Goal: Information Seeking & Learning: Learn about a topic

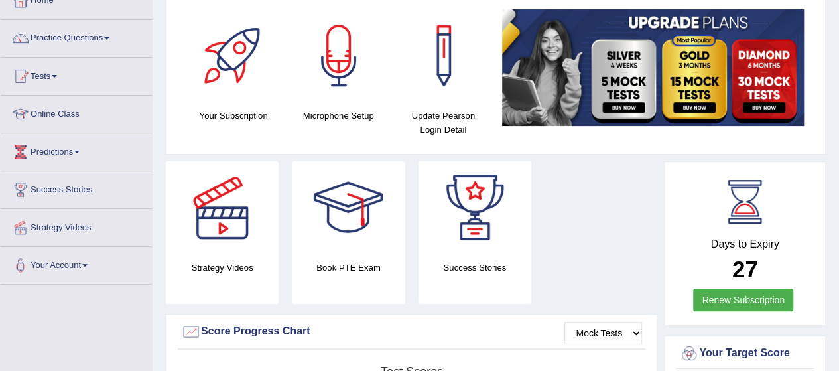
scroll to position [106, 0]
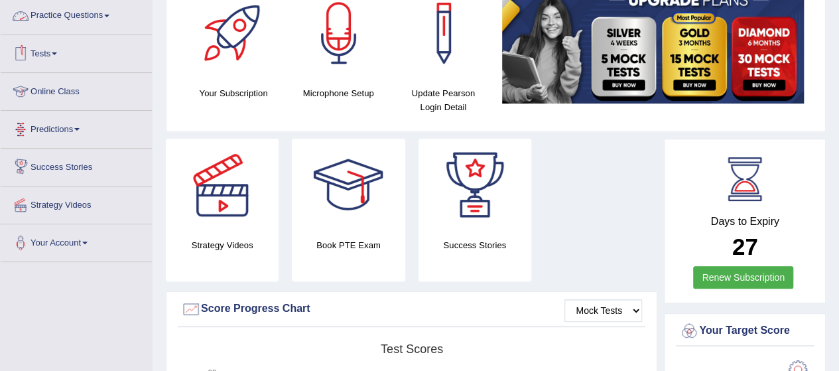
click at [107, 9] on link "Practice Questions" at bounding box center [76, 13] width 151 height 33
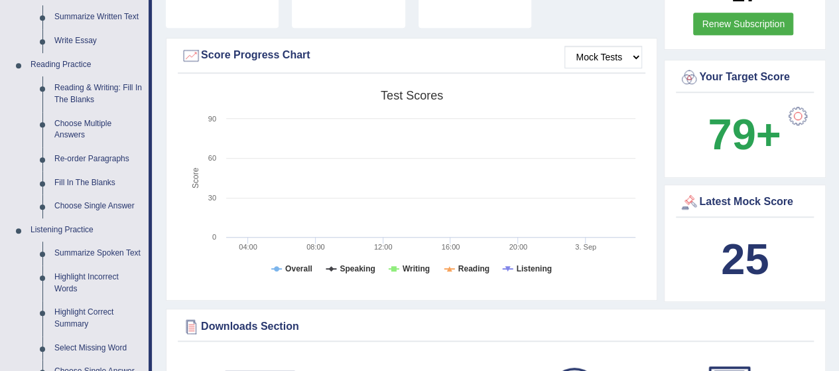
scroll to position [372, 0]
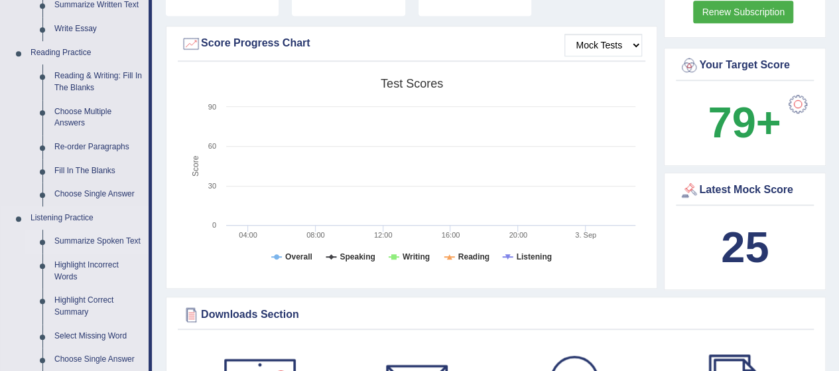
click at [110, 241] on link "Summarize Spoken Text" at bounding box center [98, 242] width 100 height 24
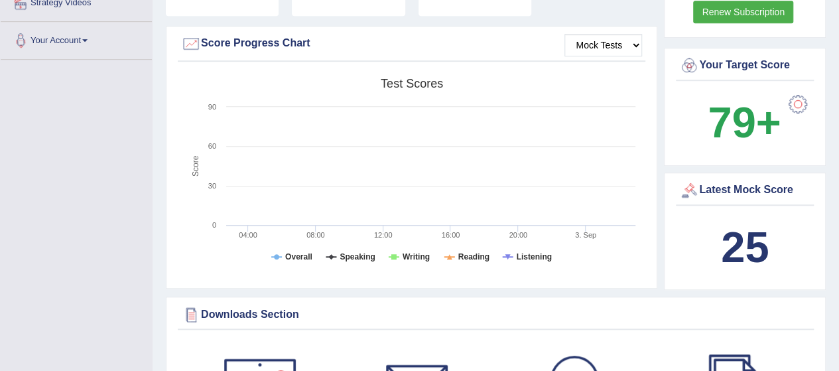
scroll to position [151, 0]
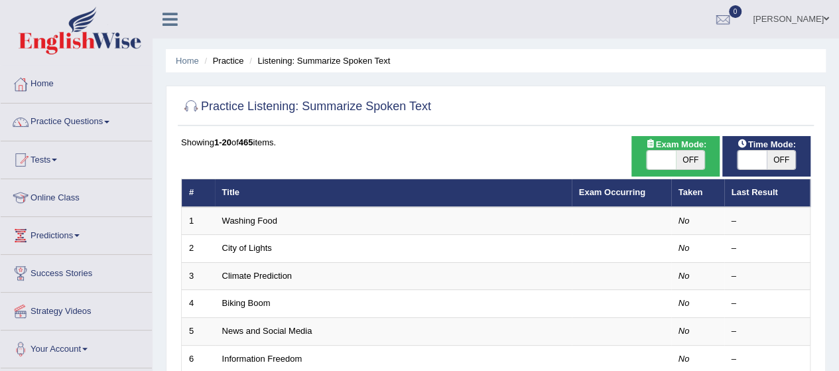
click at [551, 136] on div "Showing 1-20 of 465 items." at bounding box center [496, 142] width 630 height 13
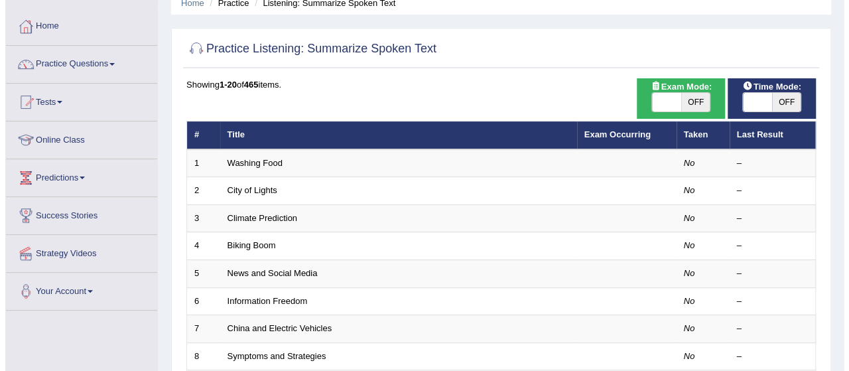
scroll to position [80, 0]
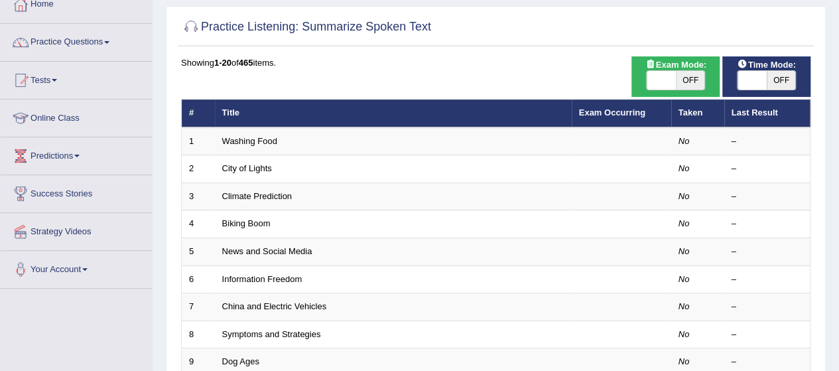
click at [688, 79] on span "OFF" at bounding box center [690, 80] width 29 height 19
checkbox input "true"
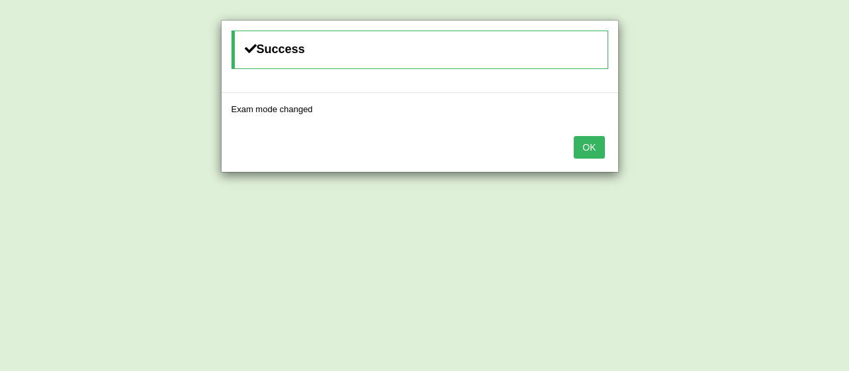
click at [585, 147] on button "OK" at bounding box center [589, 147] width 31 height 23
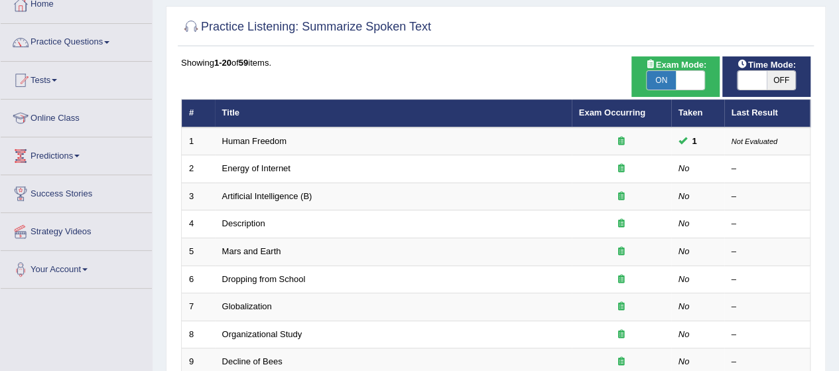
click at [775, 84] on span "OFF" at bounding box center [781, 80] width 29 height 19
checkbox input "true"
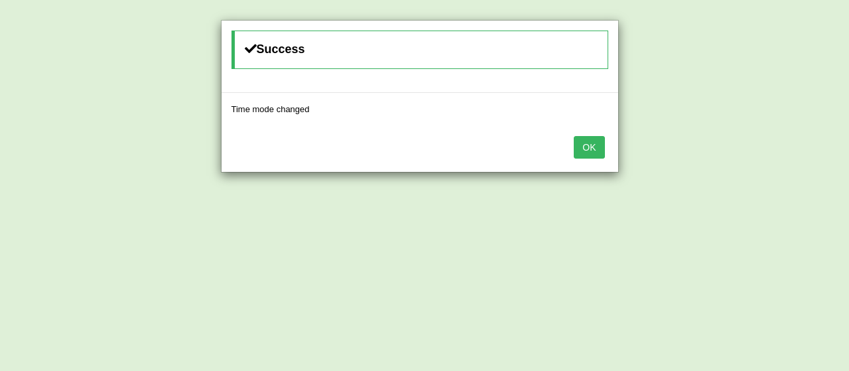
click at [586, 144] on button "OK" at bounding box center [589, 147] width 31 height 23
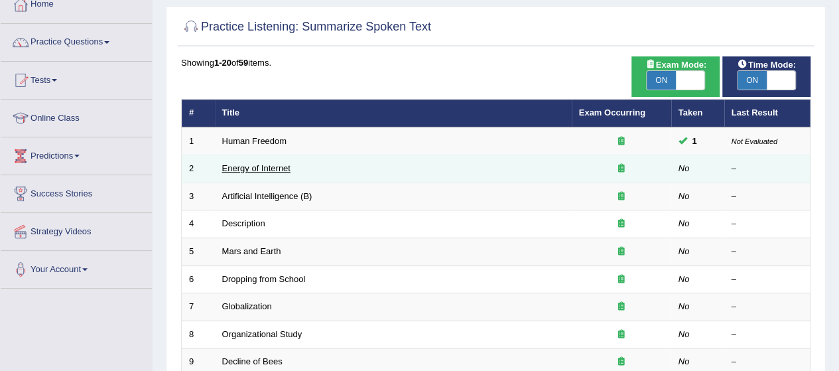
click at [255, 167] on link "Energy of Internet" at bounding box center [256, 168] width 68 height 10
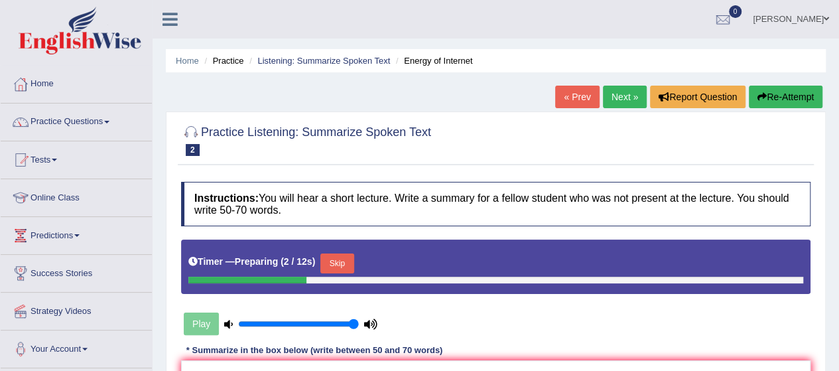
scroll to position [325, 0]
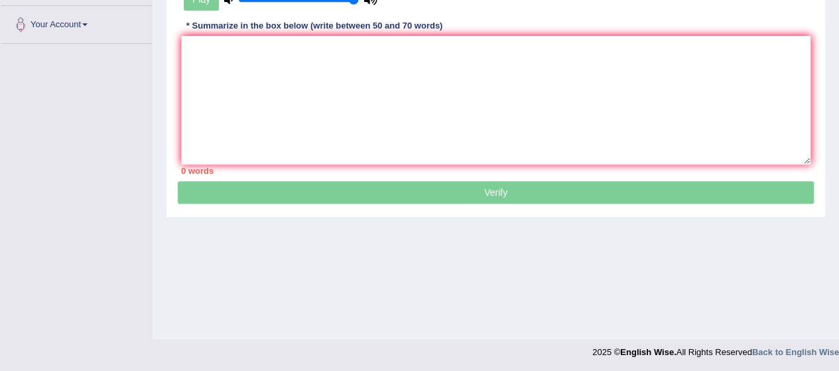
click at [835, 33] on div "Home Practice Listening: Summarize Spoken Text Energy of Internet « Prev Next »…" at bounding box center [496, 7] width 687 height 664
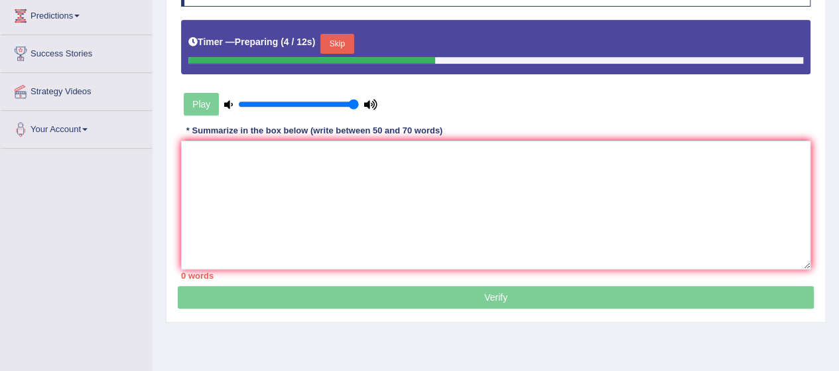
scroll to position [218, 0]
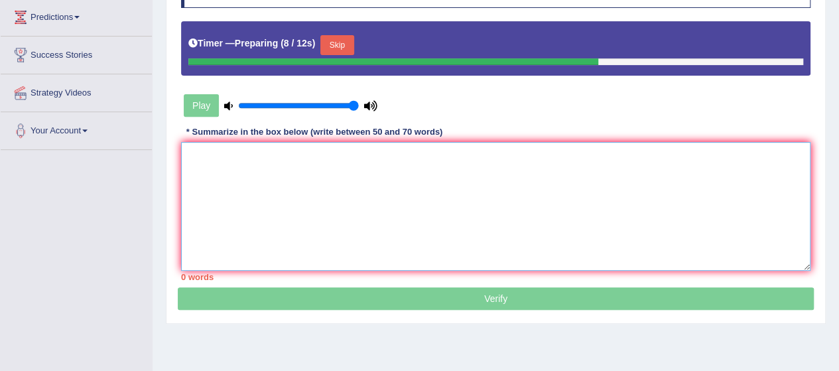
click at [198, 155] on textarea at bounding box center [496, 206] width 630 height 129
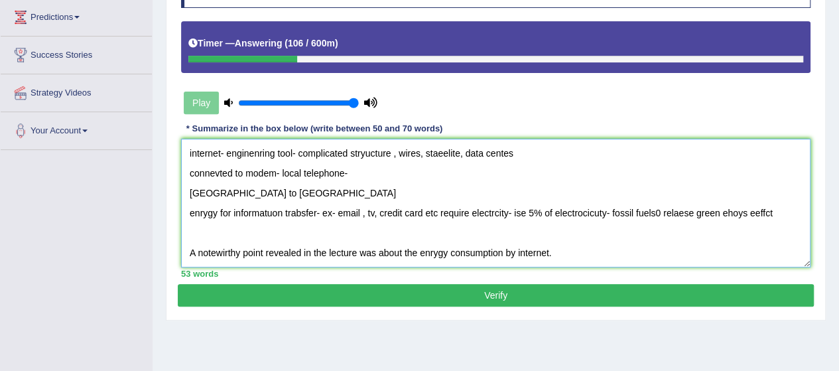
scroll to position [11, 0]
click at [223, 239] on textarea "internet- enginenring tool- complicated stryucture , wires, staeelite, data cen…" at bounding box center [496, 203] width 630 height 129
click at [549, 240] on textarea "internet- enginenring tool- complicated stryucture , wires, staeelite, data cen…" at bounding box center [496, 203] width 630 height 129
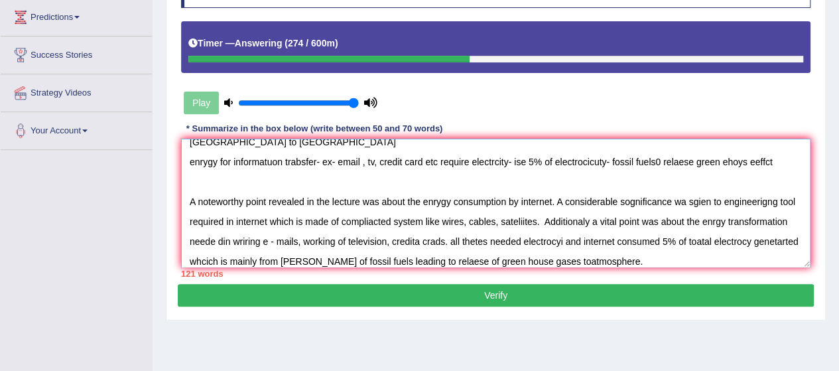
scroll to position [0, 0]
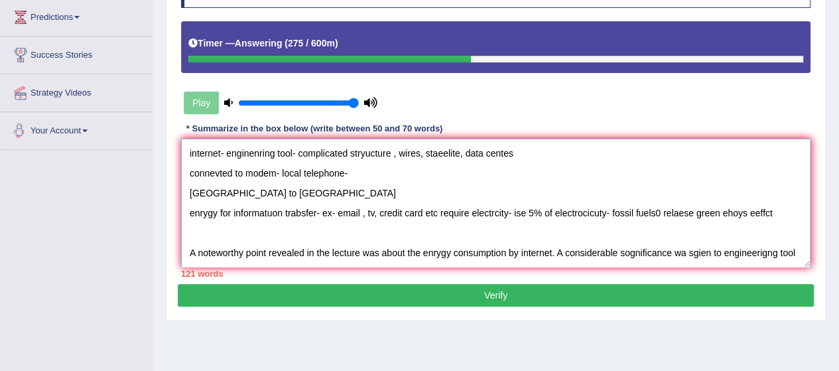
drag, startPoint x: 782, startPoint y: 155, endPoint x: 140, endPoint y: 151, distance: 641.7
click at [140, 151] on div "Toggle navigation Home Practice Questions Speaking Practice Read Aloud Repeat S…" at bounding box center [419, 127] width 839 height 690
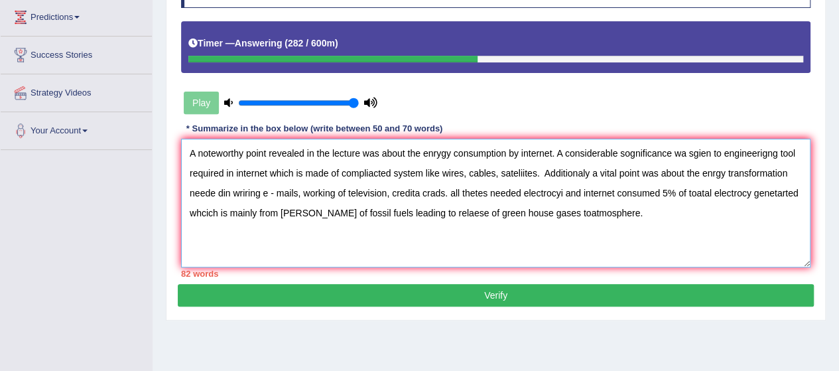
click at [429, 149] on textarea "A noteworthy point revealed in the lecture was about the enrygy consumption by …" at bounding box center [496, 203] width 630 height 129
click at [687, 147] on textarea "A noteworthy point revealed in the lecture was about the eneygy consumption by …" at bounding box center [496, 203] width 630 height 129
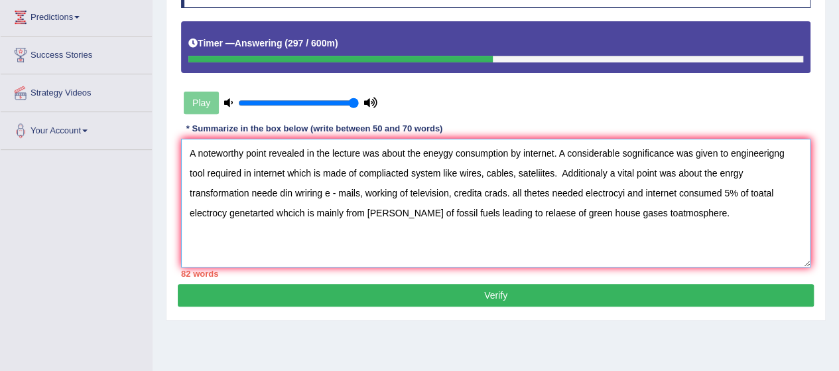
click at [364, 170] on textarea "A noteworthy point revealed in the lecture was about the eneygy consumption by …" at bounding box center [496, 203] width 630 height 129
click at [729, 153] on textarea "A noteworthy point revealed in the lecture was about the eneygy consumption by …" at bounding box center [496, 203] width 630 height 129
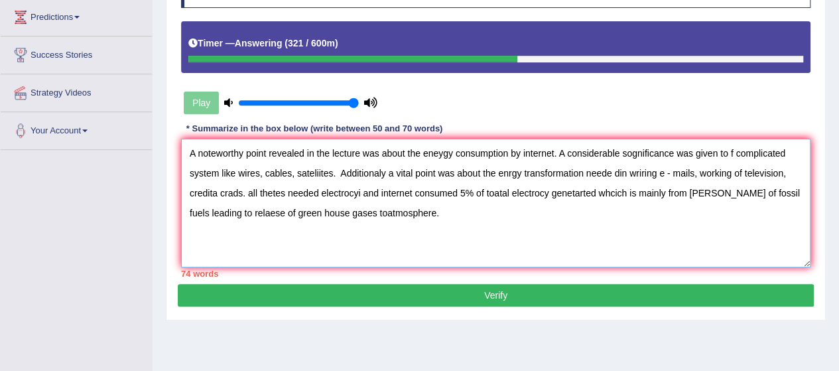
click at [735, 154] on textarea "A noteworthy point revealed in the lecture was about the eneygy consumption by …" at bounding box center [496, 203] width 630 height 129
click at [186, 177] on textarea "A noteworthy point revealed in the lecture was about the eneygy consumption by …" at bounding box center [496, 203] width 630 height 129
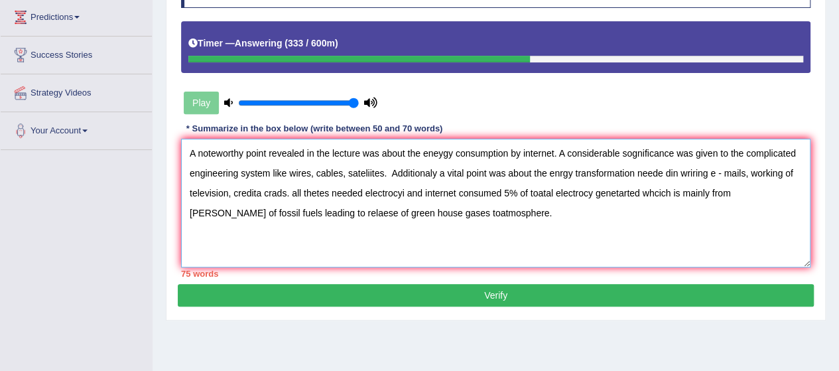
click at [387, 173] on textarea "A noteworthy point revealed in the lecture was about the eneygy consumption by …" at bounding box center [496, 203] width 630 height 129
click at [372, 169] on textarea "A noteworthy point revealed in the lecture was about the eneygy consumption by …" at bounding box center [496, 203] width 630 height 129
click at [426, 169] on textarea "A noteworthy point revealed in the lecture was about the eneygy consumption by …" at bounding box center [496, 203] width 630 height 129
click at [561, 171] on textarea "A noteworthy point revealed in the lecture was about the eneygy consumption by …" at bounding box center [496, 203] width 630 height 129
click at [675, 169] on textarea "A noteworthy point revealed in the lecture was about the eneygy consumption by …" at bounding box center [496, 203] width 630 height 129
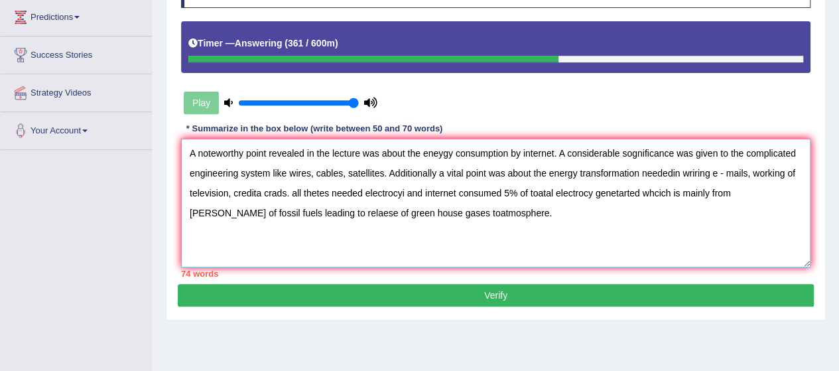
click at [675, 169] on textarea "A noteworthy point revealed in the lecture was about the eneygy consumption by …" at bounding box center [496, 203] width 630 height 129
click at [684, 172] on textarea "A noteworthy point revealed in the lecture was about the eneygy consumption by …" at bounding box center [496, 203] width 630 height 129
click at [460, 222] on textarea "A noteworthy point revealed in the lecture was about the eneygy consumption by …" at bounding box center [496, 203] width 630 height 129
click at [696, 173] on textarea "A noteworthy point revealed in the lecture was about the eneygy consumption by …" at bounding box center [496, 203] width 630 height 129
click at [258, 191] on textarea "A noteworthy point revealed in the lecture was about the eneygy consumption by …" at bounding box center [496, 203] width 630 height 129
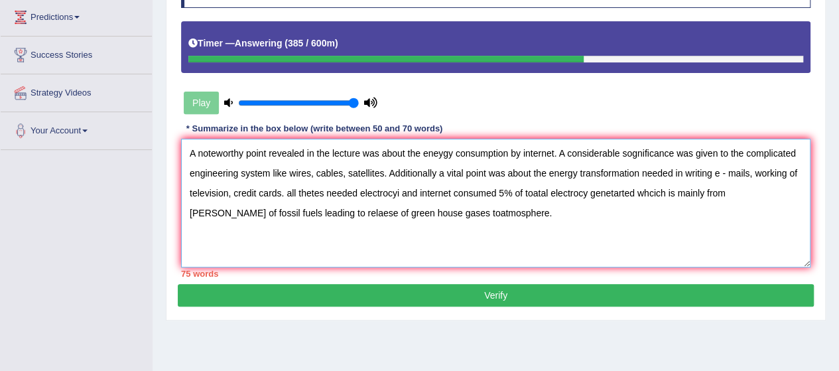
click at [296, 190] on textarea "A noteworthy point revealed in the lecture was about the eneygy consumption by …" at bounding box center [496, 203] width 630 height 129
click at [385, 190] on textarea "A noteworthy point revealed in the lecture was about the eneygy consumption by …" at bounding box center [496, 203] width 630 height 129
click at [283, 190] on textarea "A noteworthy point revealed in the lecture was about the eneygy consumption by …" at bounding box center [496, 203] width 630 height 129
click at [642, 175] on textarea "A noteworthy point revealed in the lecture was about the eneygy consumption by …" at bounding box center [496, 203] width 630 height 129
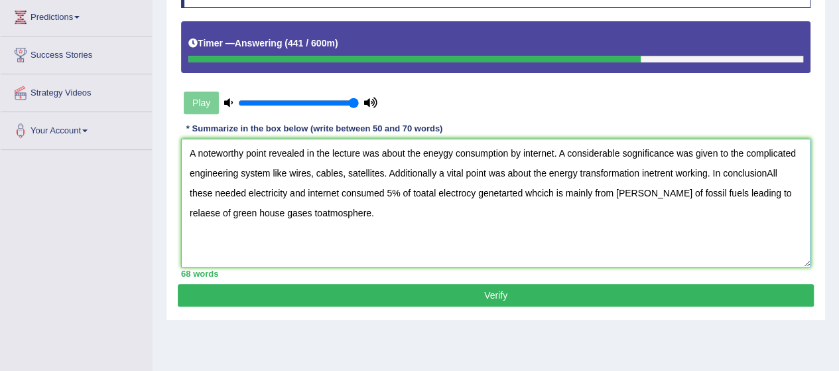
click at [767, 171] on textarea "A noteworthy point revealed in the lecture was about the eneygy consumption by …" at bounding box center [496, 203] width 630 height 129
click at [762, 170] on textarea "A noteworthy point revealed in the lecture was about the eneygy consumption by …" at bounding box center [496, 203] width 630 height 129
click at [630, 151] on textarea "A noteworthy point revealed in the lecture was about the eneygy consumption by …" at bounding box center [496, 203] width 630 height 129
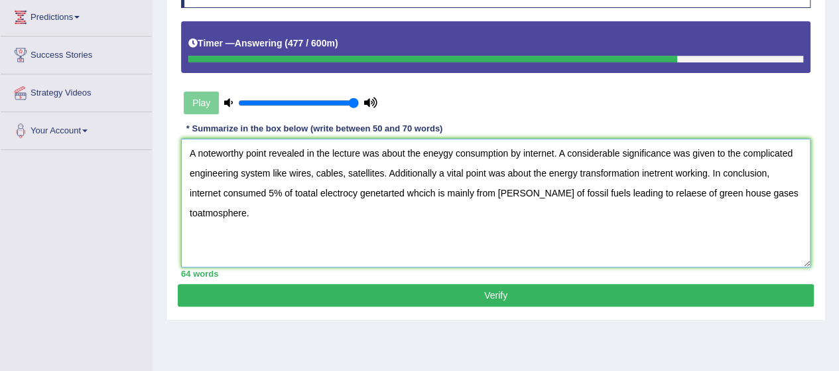
click at [653, 169] on textarea "A noteworthy point revealed in the lecture was about the eneygy consumption by …" at bounding box center [496, 203] width 630 height 129
click at [303, 189] on textarea "A noteworthy point revealed in the lecture was about the eneygy consumption by …" at bounding box center [496, 203] width 630 height 129
click at [346, 189] on textarea "A noteworthy point revealed in the lecture was about the eneygy consumption by …" at bounding box center [496, 203] width 630 height 129
click at [375, 194] on textarea "A noteworthy point revealed in the lecture was about the eneygy consumption by …" at bounding box center [496, 203] width 630 height 129
click at [416, 190] on textarea "A noteworthy point revealed in the lecture was about the eneygy consumption by …" at bounding box center [496, 203] width 630 height 129
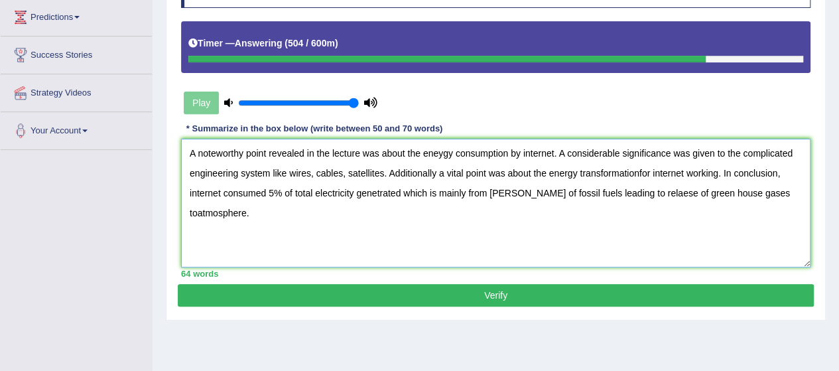
click at [500, 187] on textarea "A noteworthy point revealed in the lecture was about the eneygy consumption by …" at bounding box center [496, 203] width 630 height 129
click at [637, 188] on textarea "A noteworthy point revealed in the lecture was about the eneygy consumption by …" at bounding box center [496, 203] width 630 height 129
click at [196, 210] on textarea "A noteworthy point revealed in the lecture was about the eneygy consumption by …" at bounding box center [496, 203] width 630 height 129
click at [436, 152] on textarea "A noteworthy point revealed in the lecture was about the eneygy consumption by …" at bounding box center [496, 203] width 630 height 129
click at [641, 171] on textarea "A noteworthy point revealed in the lecture was about the energy consumption by …" at bounding box center [496, 203] width 630 height 129
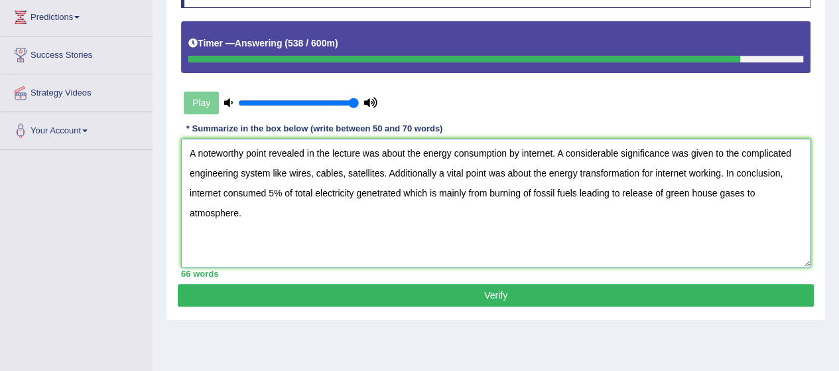
type textarea "A noteworthy point revealed in the lecture was about the energy consumption by …"
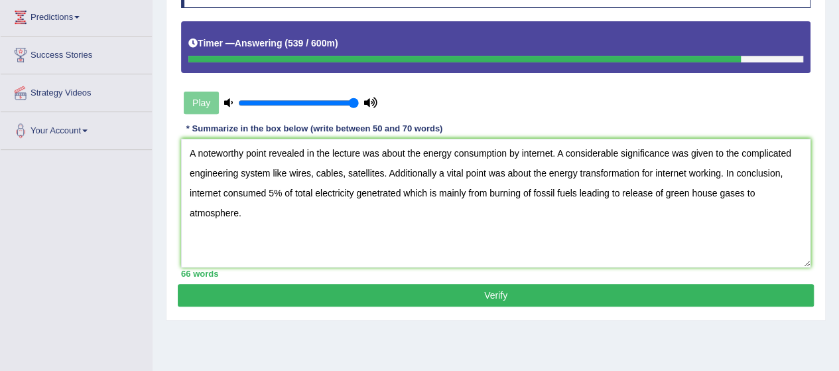
click at [520, 293] on button "Verify" at bounding box center [496, 295] width 636 height 23
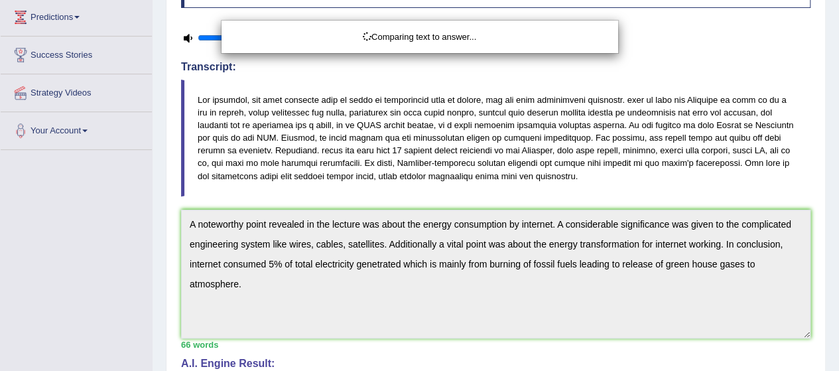
scroll to position [402, 0]
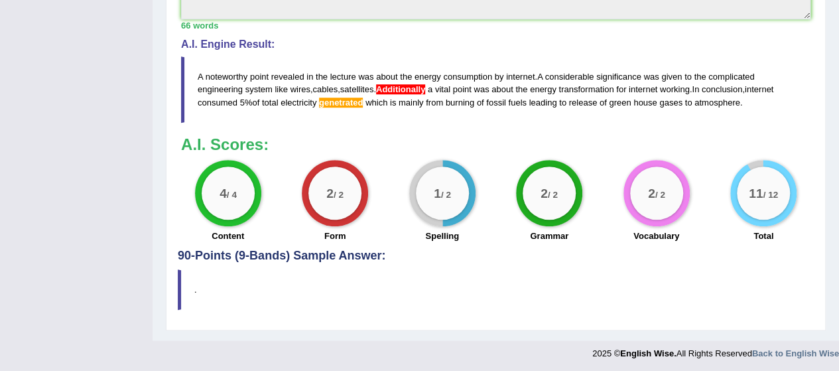
scroll to position [212, 0]
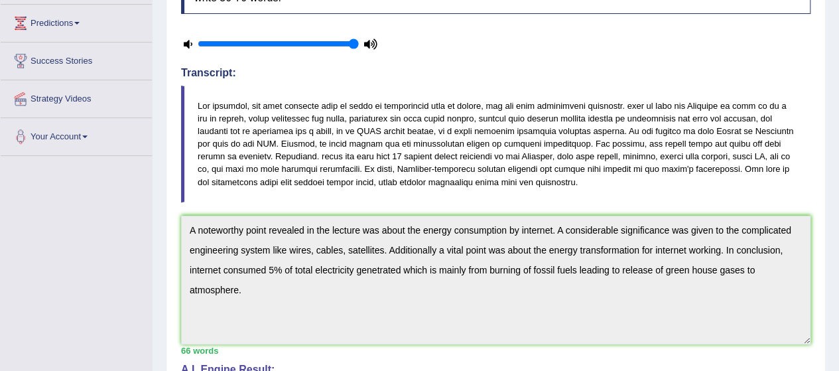
click at [837, 35] on div "Home Practice Listening: Summarize Spoken Text Energy of Internet « Prev Next »…" at bounding box center [496, 227] width 687 height 878
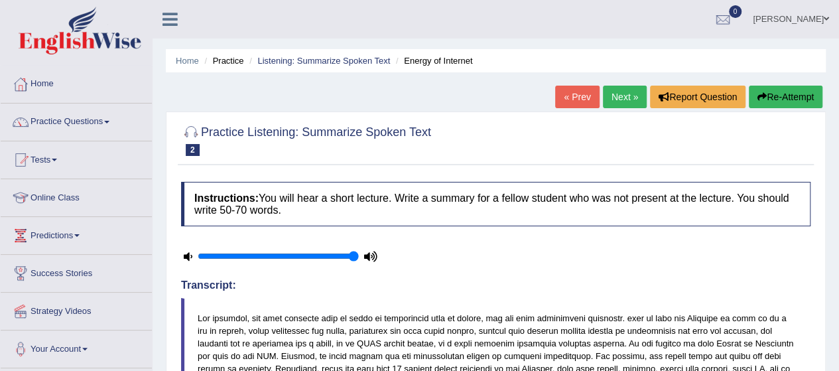
click at [614, 95] on link "Next »" at bounding box center [625, 97] width 44 height 23
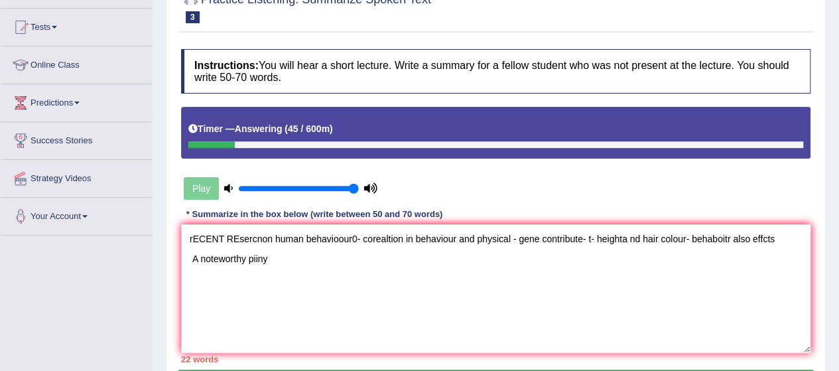
click at [192, 238] on textarea "rECENT REsercnon human behavioour0- corealtion in behaviour and physical - gene…" at bounding box center [496, 288] width 630 height 129
click at [268, 257] on textarea "rECENT REsercnon human behavioour0- corealtion in behaviour and physical - gene…" at bounding box center [496, 288] width 630 height 129
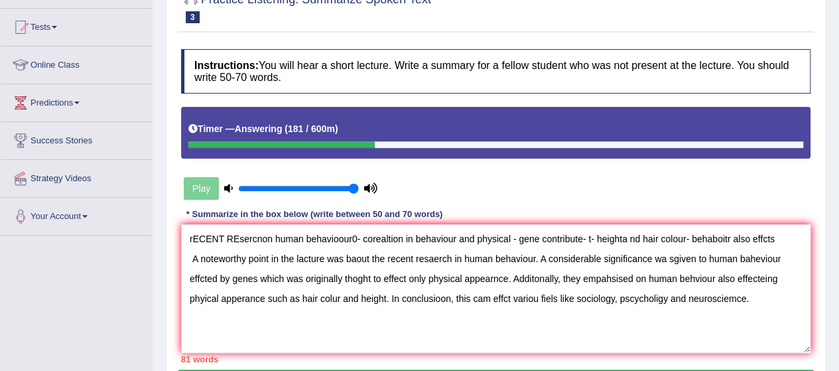
drag, startPoint x: 185, startPoint y: 236, endPoint x: 816, endPoint y: 232, distance: 630.5
click at [816, 232] on div "Practice Listening: Summarize Spoken Text 3 Human Behaviors Instructions: You w…" at bounding box center [496, 192] width 660 height 427
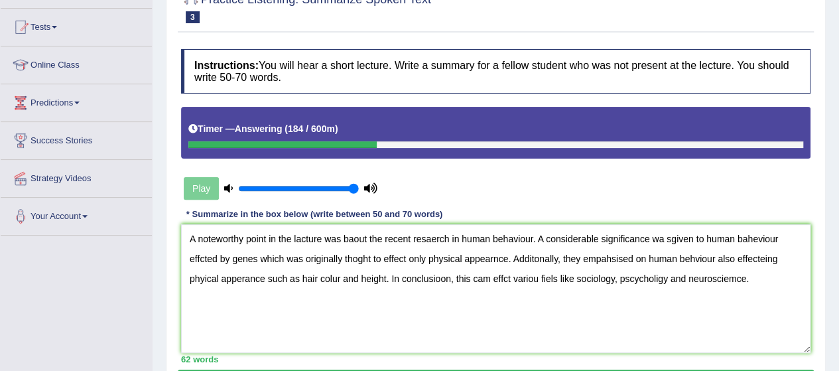
click at [191, 255] on textarea "A noteworthy point in the lacture was baout the recent resaerch in human behavi…" at bounding box center [496, 288] width 630 height 129
click at [299, 233] on textarea "A noteworthy point in the lacture was baout the recent resaerch in human behavi…" at bounding box center [496, 288] width 630 height 129
click at [429, 237] on textarea "A noteworthy point in the lecture was baout the recent resaerch in human behavi…" at bounding box center [496, 288] width 630 height 129
click at [660, 236] on textarea "A noteworthy point in the lecture was baout the recent research in human behavi…" at bounding box center [496, 288] width 630 height 129
click at [755, 233] on textarea "A noteworthy point in the lecture was baout the recent research in human behavi…" at bounding box center [496, 288] width 630 height 129
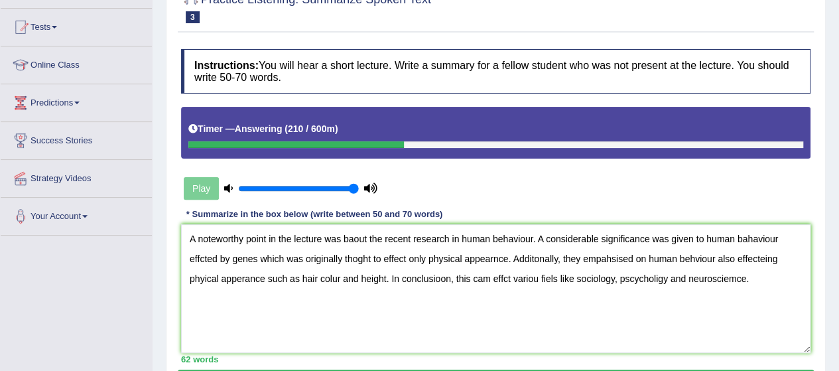
click at [357, 254] on textarea "A noteworthy point in the lecture was baout the recent research in human behavi…" at bounding box center [496, 288] width 630 height 129
click at [431, 253] on textarea "A noteworthy point in the lecture was baout the recent research in human behavi…" at bounding box center [496, 288] width 630 height 129
click at [513, 255] on textarea "A noteworthy point in the lecture was baout the recent research in human behavi…" at bounding box center [496, 288] width 630 height 129
click at [561, 254] on textarea "A noteworthy point in the lecture was baout the recent research in human behavi…" at bounding box center [496, 288] width 630 height 129
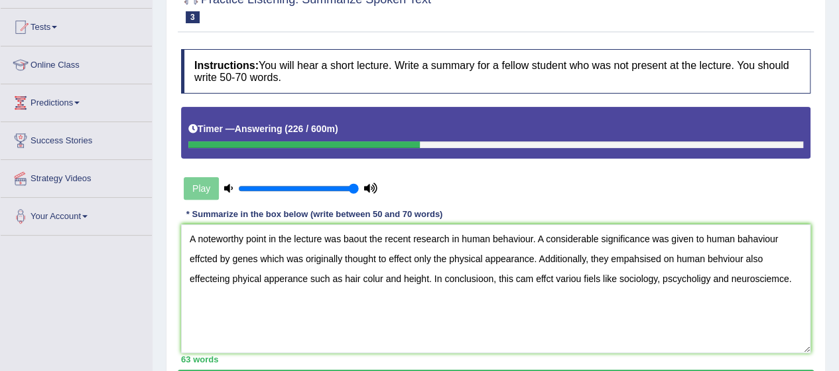
click at [628, 254] on textarea "A noteworthy point in the lecture was baout the recent research in human behavi…" at bounding box center [496, 288] width 630 height 129
click at [718, 257] on textarea "A noteworthy point in the lecture was baout the recent research in human behavi…" at bounding box center [496, 288] width 630 height 129
click at [195, 274] on textarea "A noteworthy point in the lecture was baout the recent research in human behavi…" at bounding box center [496, 288] width 630 height 129
click at [386, 276] on textarea "A noteworthy point in the lecture was baout the recent research in human behavi…" at bounding box center [496, 288] width 630 height 129
click at [492, 277] on textarea "A noteworthy point in the lecture was baout the recent research in human behavi…" at bounding box center [496, 288] width 630 height 129
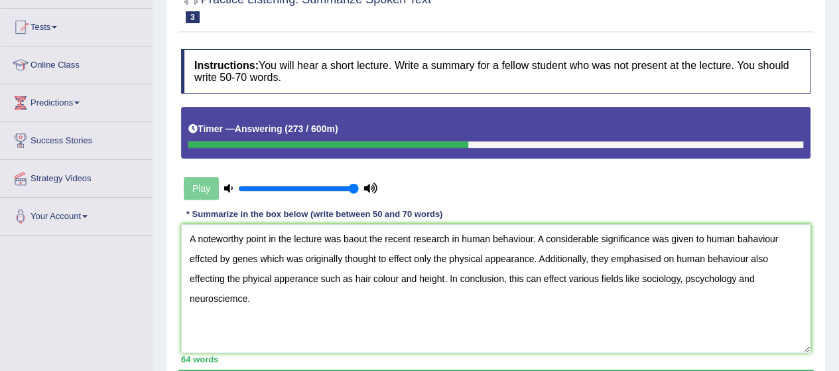
click at [234, 298] on textarea "A noteworthy point in the lecture was baout the recent research in human behavi…" at bounding box center [496, 288] width 630 height 129
click at [349, 242] on textarea "A noteworthy point in the lecture was baout the recent research in human behavi…" at bounding box center [496, 288] width 630 height 129
click at [743, 240] on textarea "A noteworthy point in the lecture was about the recent research in human behavi…" at bounding box center [496, 288] width 630 height 129
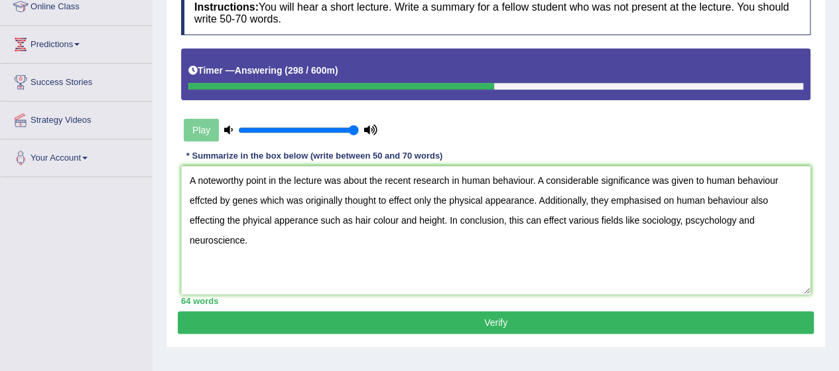
scroll to position [245, 0]
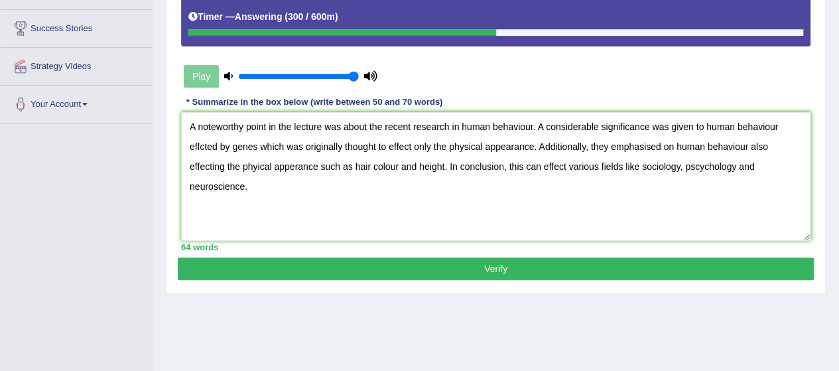
type textarea "A noteworthy point in the lecture was about the recent research in human behavi…"
click at [449, 274] on button "Verify" at bounding box center [496, 268] width 636 height 23
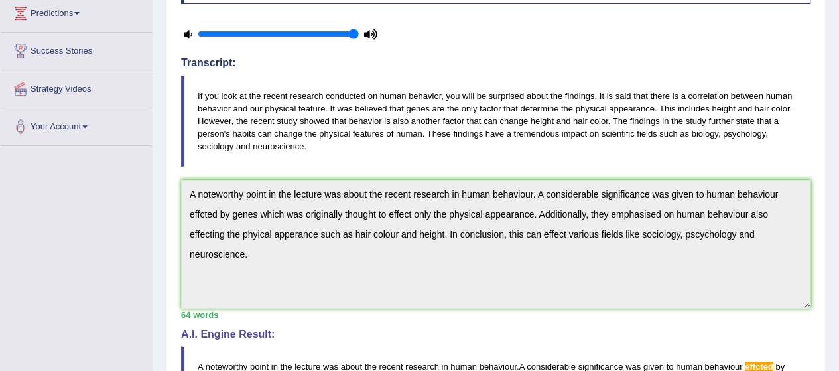
scroll to position [0, 0]
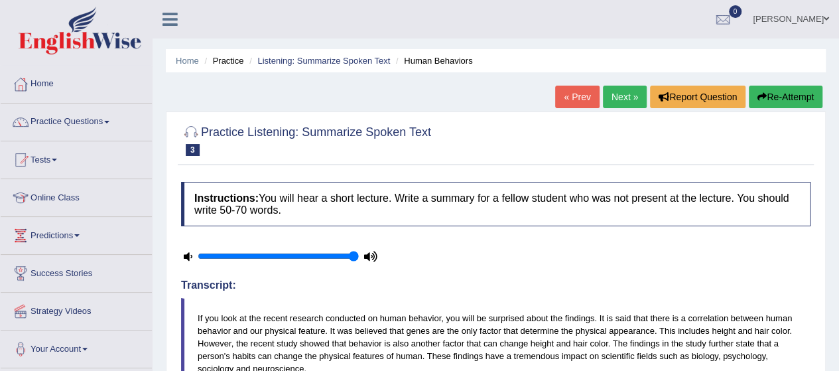
click at [613, 89] on link "Next »" at bounding box center [625, 97] width 44 height 23
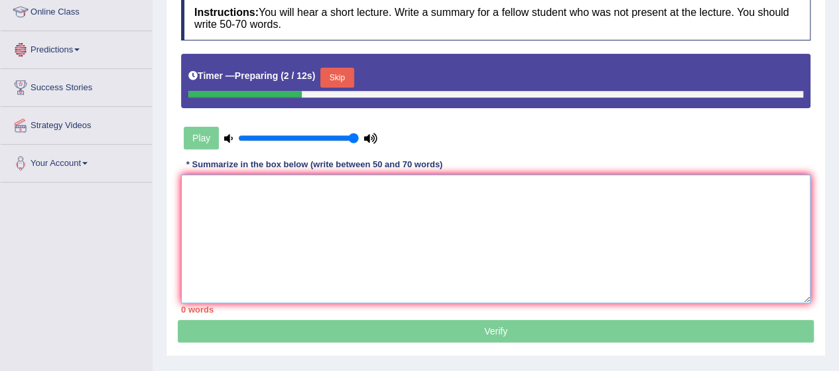
click at [192, 190] on textarea at bounding box center [496, 239] width 630 height 129
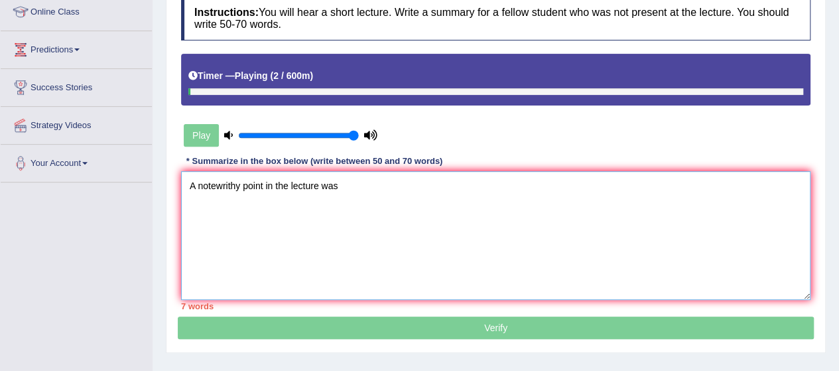
click at [186, 183] on textarea "A notewrithy point in the lecture was" at bounding box center [496, 235] width 630 height 129
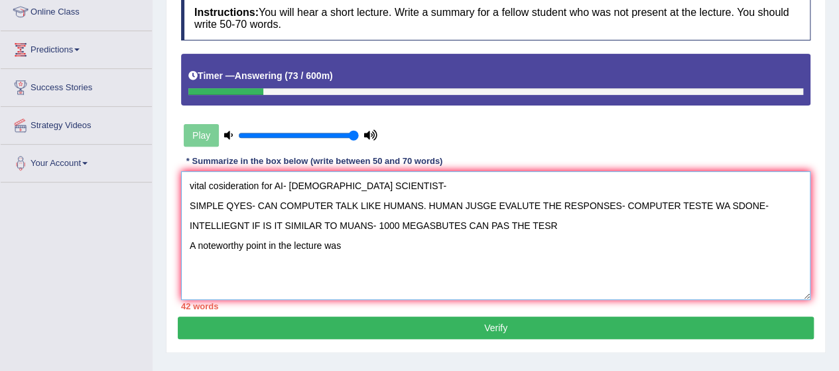
click at [350, 246] on textarea "vital cosideration for AI- BRITSH SCIENTIST- SIMPLE QYES- CAN COMPUTER TALK LIK…" at bounding box center [496, 235] width 630 height 129
click at [401, 242] on textarea "vital cosideration for AI- BRITSH SCIENTIST- SIMPLE QYES- CAN COMPUTER TALK LIK…" at bounding box center [496, 235] width 630 height 129
click at [392, 242] on textarea "vital cosideration for AI- BRITSH SCIENTIST- SIMPLE QYES- CAN COMPUTER TALK LIK…" at bounding box center [496, 235] width 630 height 129
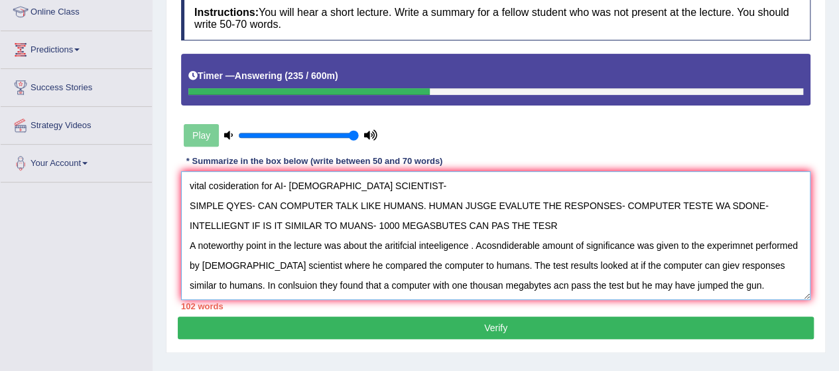
drag, startPoint x: 191, startPoint y: 181, endPoint x: 605, endPoint y: 218, distance: 415.0
click at [605, 218] on textarea "vital cosideration for AI- BRITSH SCIENTIST- SIMPLE QYES- CAN COMPUTER TALK LIK…" at bounding box center [496, 235] width 630 height 129
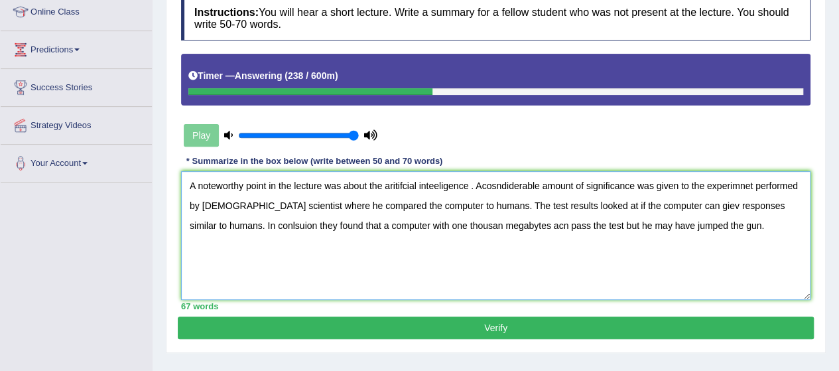
click at [192, 205] on textarea "A noteworthy point in the lecture was about the aritifcial inteeligence . Acosn…" at bounding box center [496, 235] width 630 height 129
click at [398, 183] on textarea "A noteworthy point in the lecture was about the aritifcial inteeligence . Acosn…" at bounding box center [496, 235] width 630 height 129
click at [439, 186] on textarea "A noteworthy point in the lecture was about the artificial inteeligence . Acosn…" at bounding box center [496, 235] width 630 height 129
click at [737, 183] on textarea "A noteworthy point in the lecture was about the artificial intelligence. A cons…" at bounding box center [496, 235] width 630 height 129
click at [198, 198] on textarea "A noteworthy point in the lecture was about the artificial intelligence. A cons…" at bounding box center [496, 235] width 630 height 129
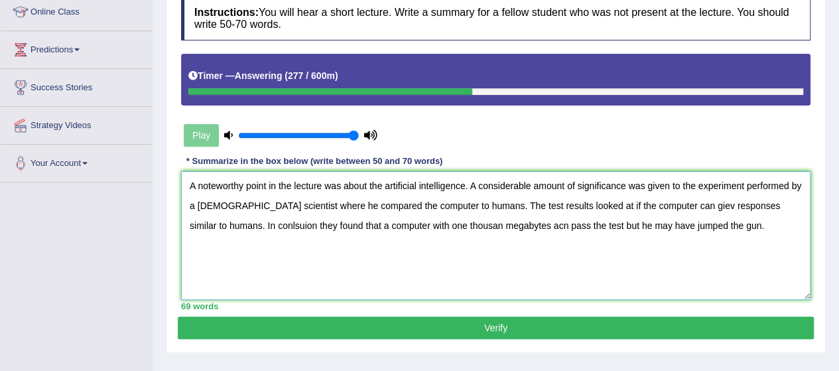
click at [396, 214] on textarea "A noteworthy point in the lecture was about the artificial intelligence. A cons…" at bounding box center [496, 235] width 630 height 129
click at [464, 206] on textarea "A noteworthy point in the lecture was about the artificial intelligence. A cons…" at bounding box center [496, 235] width 630 height 129
click at [202, 223] on textarea "A noteworthy point in the lecture was about the artificial intelligence. A cons…" at bounding box center [496, 235] width 630 height 129
click at [421, 222] on textarea "A noteworthy point in the lecture was about the artificial intelligence. A cons…" at bounding box center [496, 235] width 630 height 129
click at [479, 220] on textarea "A noteworthy point in the lecture was about the artificial intelligence. A cons…" at bounding box center [496, 235] width 630 height 129
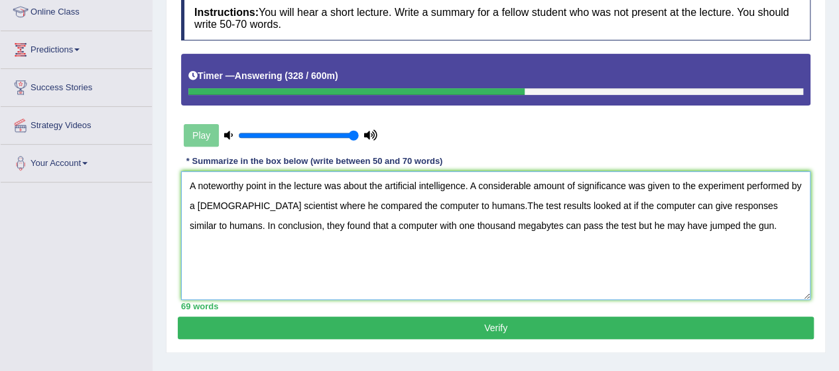
type textarea "A noteworthy point in the lecture was about the artificial intelligence. A cons…"
click at [516, 324] on button "Verify" at bounding box center [496, 328] width 636 height 23
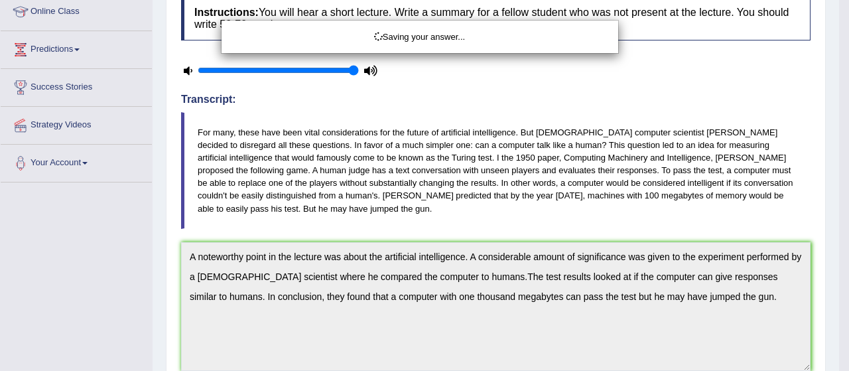
click at [824, 319] on div "Saving your answer..." at bounding box center [424, 185] width 849 height 371
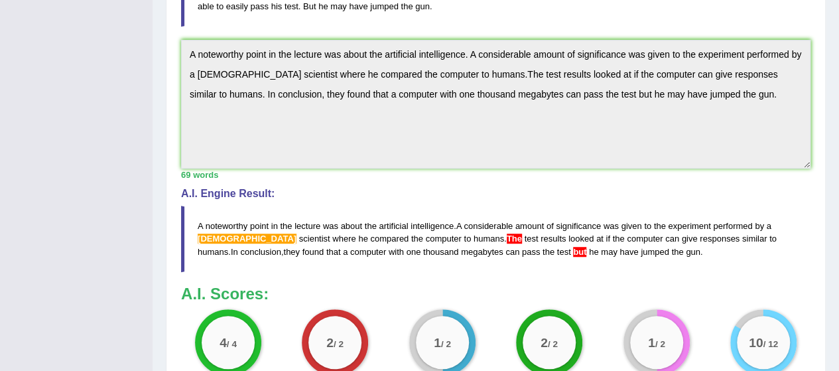
drag, startPoint x: 844, startPoint y: 146, endPoint x: 839, endPoint y: 229, distance: 83.1
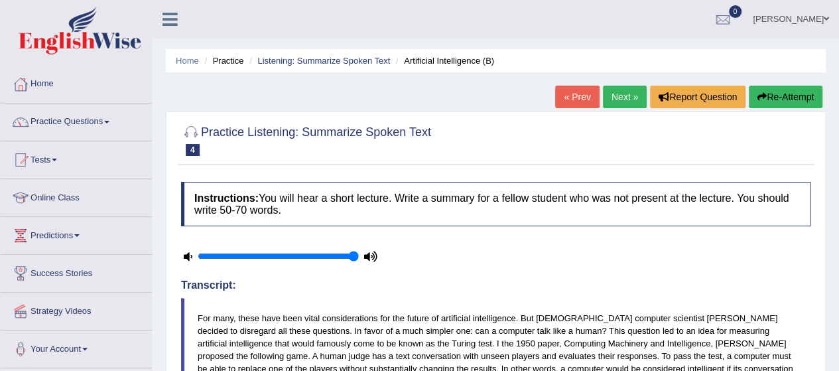
click at [621, 94] on link "Next »" at bounding box center [625, 97] width 44 height 23
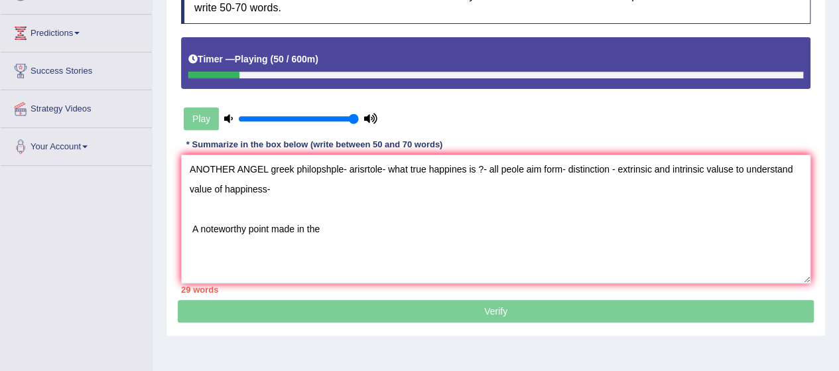
click at [272, 187] on textarea "ANOTHER ANGEL greek philopshple- arisrtole- what true happines is ?- all peole …" at bounding box center [496, 219] width 630 height 129
click at [406, 188] on textarea "ANOTHER ANGEL greek philopshple- arisrtole- what true happines is ?- all peole …" at bounding box center [496, 219] width 630 height 129
click at [437, 188] on textarea "ANOTHER ANGEL greek philopshple- arisrtole- what true happines is ?- all peole …" at bounding box center [496, 219] width 630 height 129
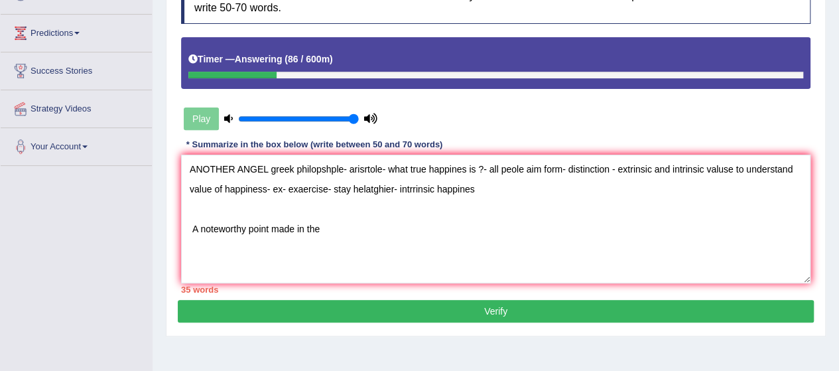
click at [323, 228] on textarea "ANOTHER ANGEL greek philopshple- arisrtole- what true happines is ?- all peole …" at bounding box center [496, 219] width 630 height 129
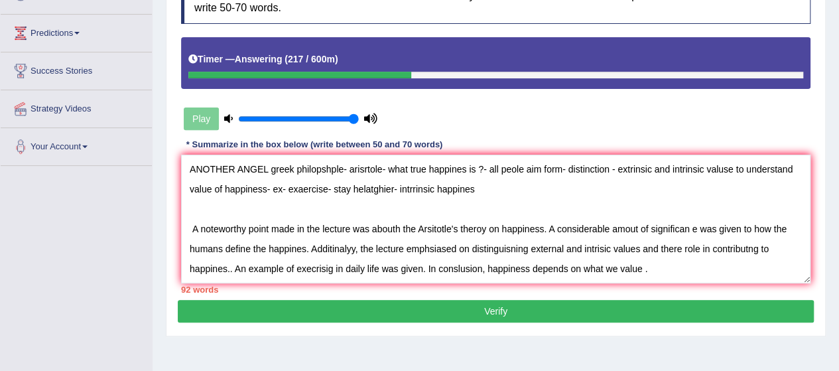
drag, startPoint x: 193, startPoint y: 166, endPoint x: 494, endPoint y: 195, distance: 302.0
click at [494, 195] on textarea "ANOTHER ANGEL greek philopshple- arisrtole- what true happines is ?- all peole …" at bounding box center [496, 219] width 630 height 129
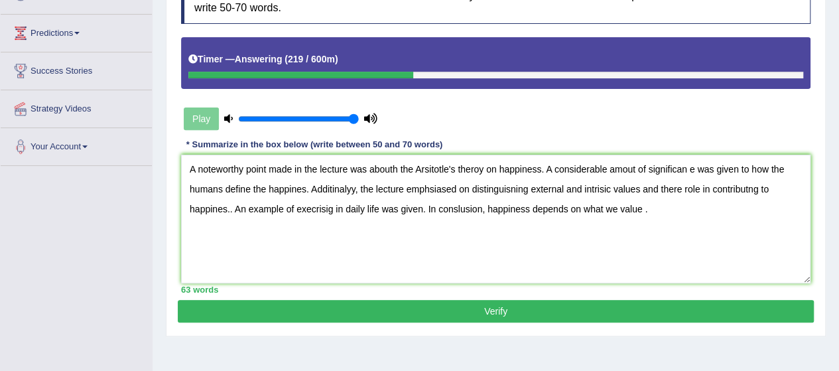
click at [195, 210] on textarea "A noteworthy point made in the lecture was abouth the Arsitotle's theroy on hap…" at bounding box center [496, 219] width 630 height 129
click at [367, 167] on textarea "A noteworthy point made in the lecture was abouth the Arsitotle's theroy on hap…" at bounding box center [496, 219] width 630 height 129
click at [684, 165] on textarea "A noteworthy point made in the lecture was about the Arsitotle's theroy on happ…" at bounding box center [496, 219] width 630 height 129
click at [751, 165] on textarea "A noteworthy point made in the lecture was about the Arsitotle's theroy on happ…" at bounding box center [496, 219] width 630 height 129
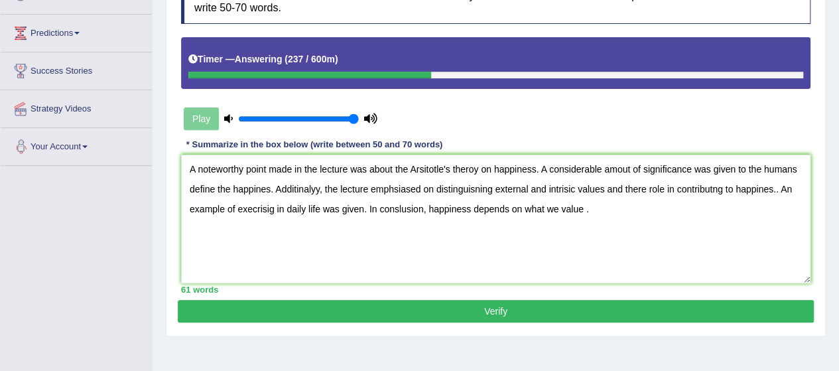
click at [214, 190] on textarea "A noteworthy point made in the lecture was about the Arsitotle's theroy on happ…" at bounding box center [496, 219] width 630 height 129
click at [408, 185] on textarea "A noteworthy point made in the lecture was about the Arsitotle's theroy on happ…" at bounding box center [496, 219] width 630 height 129
click at [492, 186] on textarea "A noteworthy point made in the lecture was about the Arsitotle's theroy on happ…" at bounding box center [496, 219] width 630 height 129
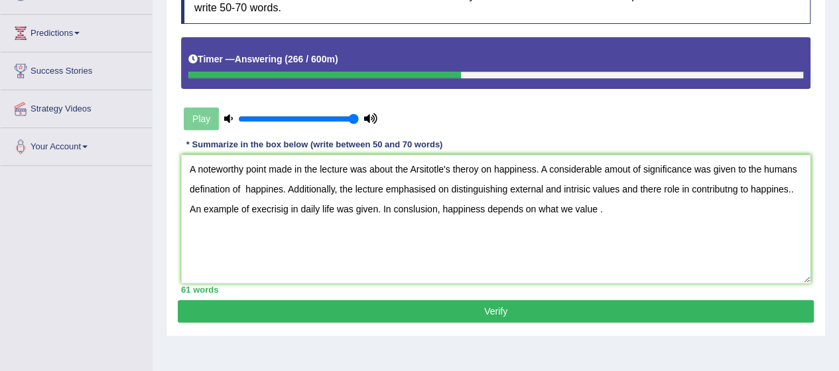
click at [582, 186] on textarea "A noteworthy point made in the lecture was about the Arsitotle's theroy on happ…" at bounding box center [496, 219] width 630 height 129
click at [734, 186] on textarea "A noteworthy point made in the lecture was about the Arsitotle's theroy on happ…" at bounding box center [496, 219] width 630 height 129
click at [794, 190] on textarea "A noteworthy point made in the lecture was about the Arsitotle's theroy on happ…" at bounding box center [496, 219] width 630 height 129
click at [329, 208] on textarea "A noteworthy point made in the lecture was about the Arsitotle's theroy on happ…" at bounding box center [496, 219] width 630 height 129
click at [423, 210] on textarea "A noteworthy point made in the lecture was about the Arsitotle's theroy on happ…" at bounding box center [496, 219] width 630 height 129
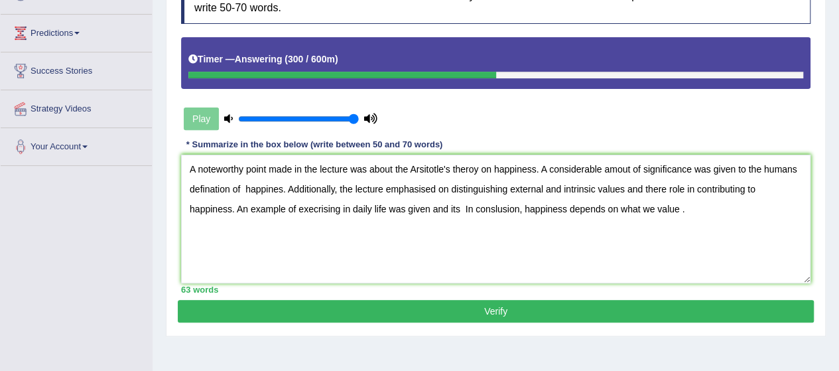
click at [352, 206] on textarea "A noteworthy point made in the lecture was about the Arsitotle's theroy on happ…" at bounding box center [496, 219] width 630 height 129
click at [459, 205] on textarea "A noteworthy point made in the lecture was about the Arsitotle's theroy on happ…" at bounding box center [496, 219] width 630 height 129
click at [212, 228] on textarea "A noteworthy point made in the lecture was about the Arsitotle's theroy on happ…" at bounding box center [496, 219] width 630 height 129
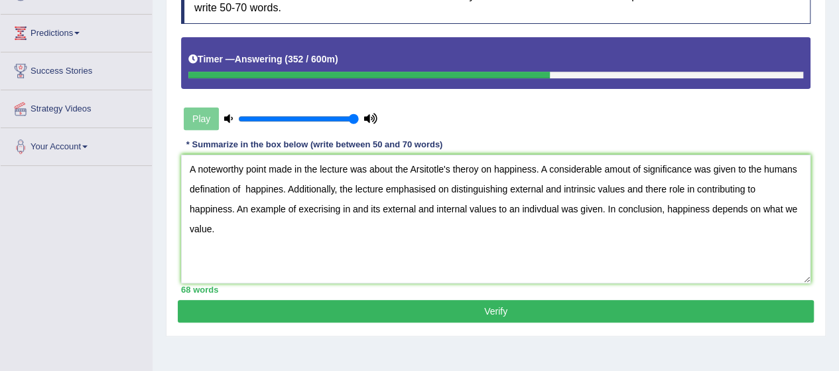
click at [319, 208] on textarea "A noteworthy point made in the lecture was about the Arsitotle's theroy on happ…" at bounding box center [496, 219] width 630 height 129
click at [348, 206] on textarea "A noteworthy point made in the lecture was about the Arsitotle's theroy on happ…" at bounding box center [496, 219] width 630 height 129
click at [196, 167] on textarea "A noteworthy point made in the lecture was about the Arsitotle's theroy on happ…" at bounding box center [496, 219] width 630 height 129
click at [419, 167] on textarea "A noteworthy point made in the lecture was about the Arsitotle's theroy on happ…" at bounding box center [496, 219] width 630 height 129
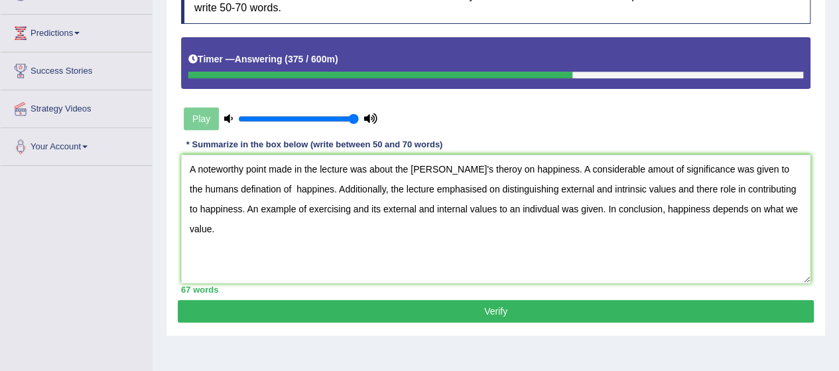
click at [464, 169] on textarea "A noteworthy point made in the lecture was about the Aristotle's theroy on happ…" at bounding box center [496, 219] width 630 height 129
click at [241, 182] on textarea "A noteworthy point made in the lecture was about the Aristotle's theory on happ…" at bounding box center [496, 219] width 630 height 129
type textarea "A noteworthy point made in the lecture was about the Aristotle's theory on happ…"
click at [496, 313] on button "Verify" at bounding box center [496, 311] width 636 height 23
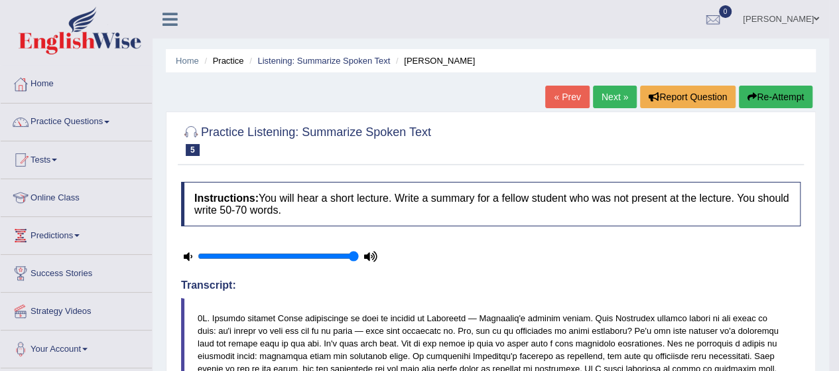
click at [615, 90] on link "Next »" at bounding box center [615, 97] width 44 height 23
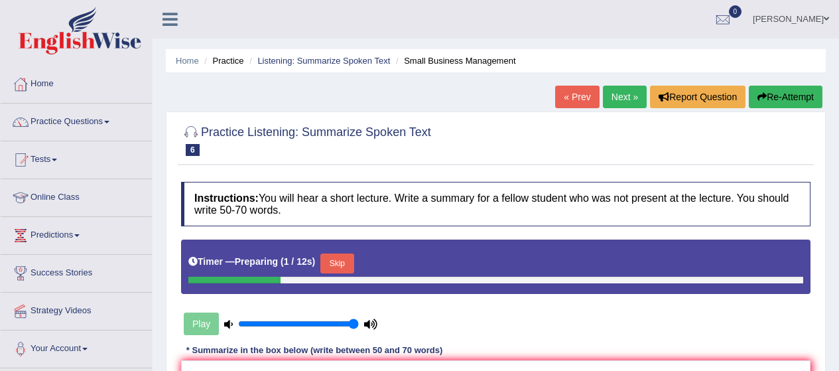
scroll to position [252, 0]
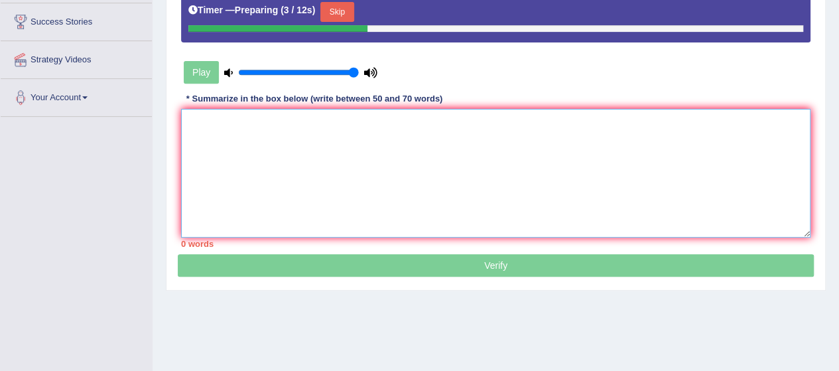
click at [215, 113] on textarea at bounding box center [496, 173] width 630 height 129
type textarea "A"
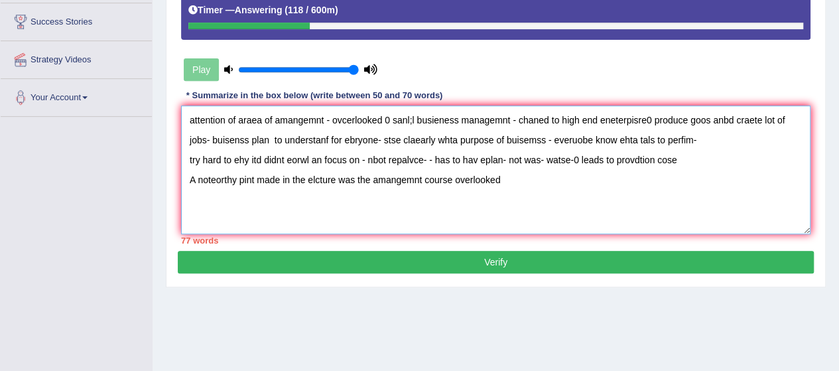
click at [374, 179] on textarea "attention of araea of amangemnt - ovcerlooked 0 sanl;l busieness managemnt - ch…" at bounding box center [496, 170] width 630 height 129
click at [309, 179] on textarea "attention of araea of amangemnt - ovcerlooked 0 sanl;l busieness managemnt - ch…" at bounding box center [496, 170] width 630 height 129
click at [373, 175] on textarea "attention of araea of amangemnt - ovcerlooked 0 sanl;l busieness managemnt - ch…" at bounding box center [496, 170] width 630 height 129
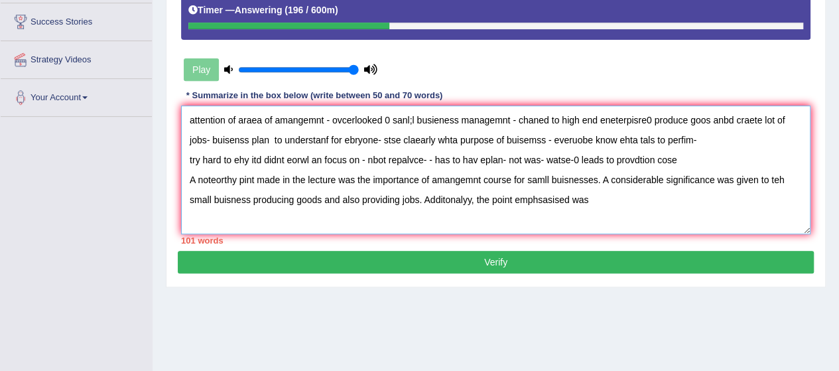
click at [512, 194] on textarea "attention of araea of amangemnt - ovcerlooked 0 sanl;l busieness managemnt - ch…" at bounding box center [496, 170] width 630 height 129
click at [594, 196] on textarea "attention of araea of amangemnt - ovcerlooked 0 sanl;l busieness managemnt - ch…" at bounding box center [496, 170] width 630 height 129
click at [742, 193] on textarea "attention of araea of amangemnt - ovcerlooked 0 sanl;l busieness managemnt - ch…" at bounding box center [496, 170] width 630 height 129
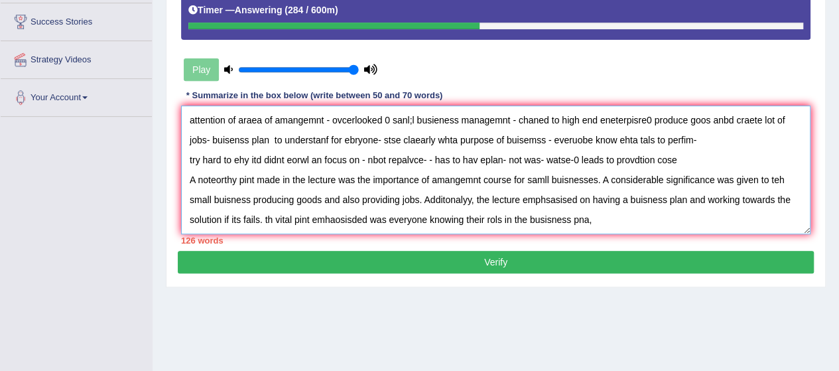
drag, startPoint x: 186, startPoint y: 117, endPoint x: 824, endPoint y: 153, distance: 638.8
click at [824, 153] on div "Practice Listening: Summarize Spoken Text 6 Small Business Management Instructi…" at bounding box center [496, 73] width 660 height 427
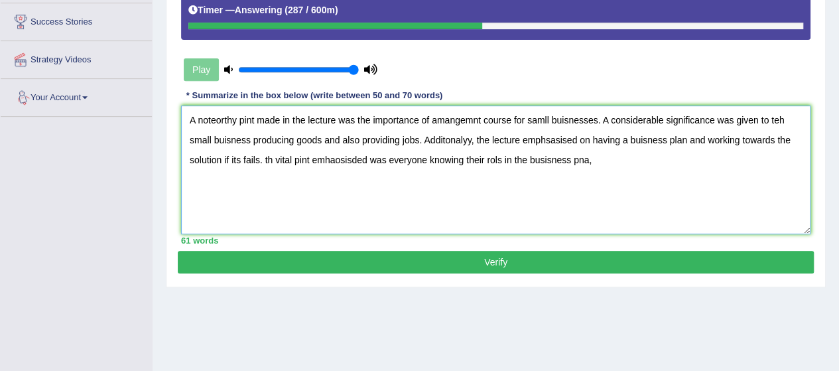
click at [189, 138] on textarea "A noteorthy pint made in the lecture was the importance of amangemnt course for…" at bounding box center [496, 170] width 630 height 129
click at [242, 115] on textarea "A notewrthy pint made in the lecture was the importance of amangemnt course for…" at bounding box center [496, 170] width 630 height 129
click at [362, 117] on textarea "A notewrthy point made in the lecture was the importance of amangemnt course fo…" at bounding box center [496, 170] width 630 height 129
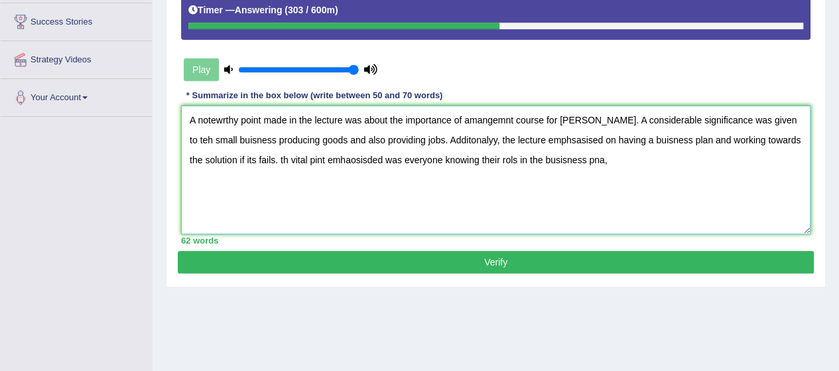
click at [467, 120] on textarea "A notewrthy point made in the lecture was about the importance of amangemnt cou…" at bounding box center [496, 170] width 630 height 129
click at [203, 133] on textarea "A notewrthy point made in the lecture was about the importance of management co…" at bounding box center [496, 170] width 630 height 129
click at [492, 137] on textarea "A notewrthy point made in the lecture was about the importance of management co…" at bounding box center [496, 170] width 630 height 129
click at [292, 156] on textarea "A notewrthy point made in the lecture was about the importance of management co…" at bounding box center [496, 170] width 630 height 129
click at [279, 160] on textarea "A notewrthy point made in the lecture was about the importance of management co…" at bounding box center [496, 170] width 630 height 129
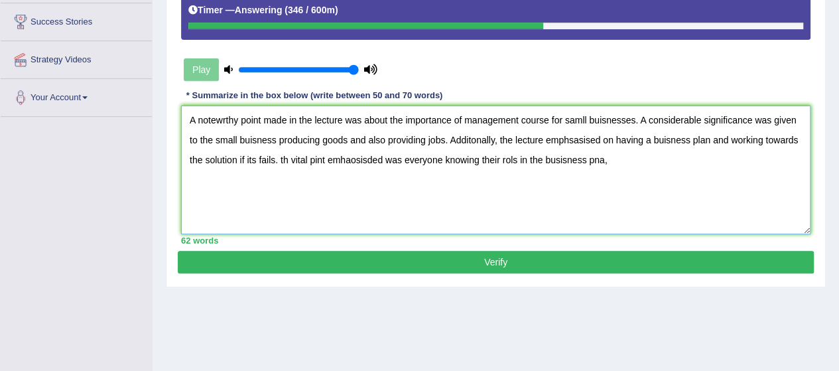
drag, startPoint x: 279, startPoint y: 160, endPoint x: 621, endPoint y: 182, distance: 343.2
click at [621, 182] on textarea "A notewrthy point made in the lecture was about the importance of management co…" at bounding box center [496, 170] width 630 height 129
click at [751, 159] on textarea "A notewrthy point made in the lecture was about the importance of management co…" at bounding box center [496, 170] width 630 height 129
click at [220, 115] on textarea "A notewrthy point made in the lecture was about the importance of management co…" at bounding box center [496, 170] width 630 height 129
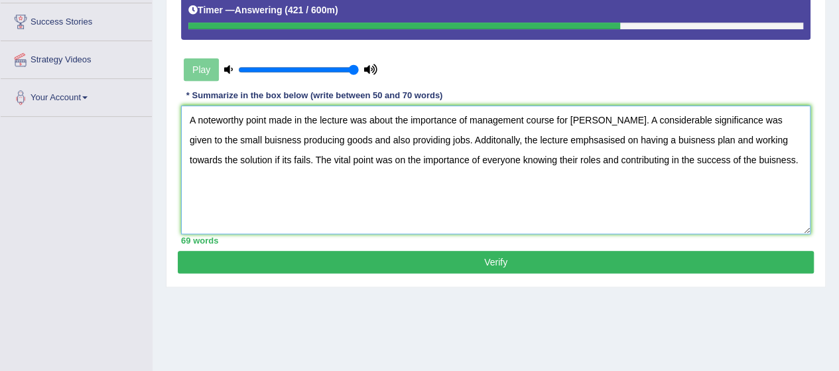
type textarea "A noteworthy point made in the lecture was about the importance of management c…"
click at [522, 263] on button "Verify" at bounding box center [496, 262] width 636 height 23
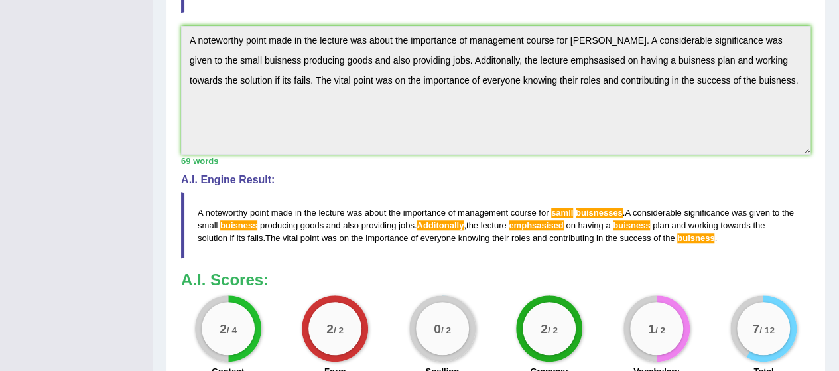
scroll to position [102, 0]
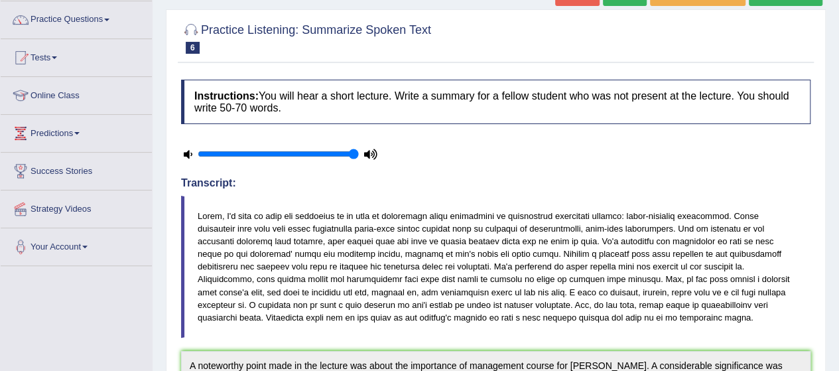
click at [630, 155] on div at bounding box center [496, 153] width 643 height 33
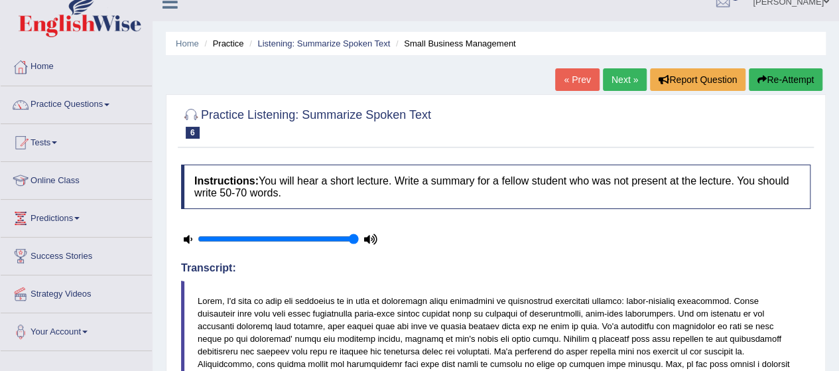
scroll to position [0, 0]
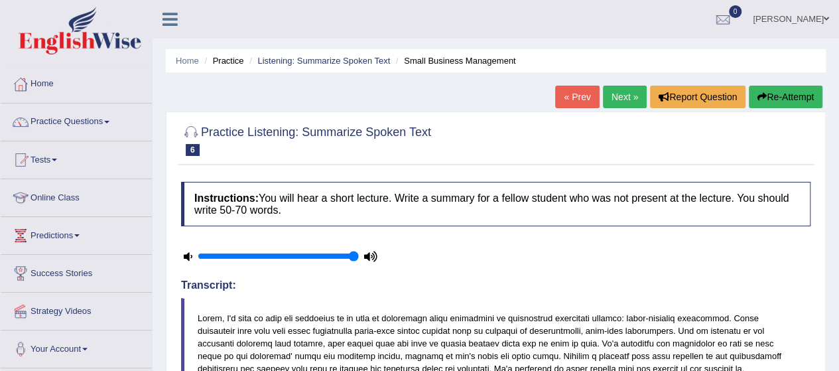
click at [621, 98] on link "Next »" at bounding box center [625, 97] width 44 height 23
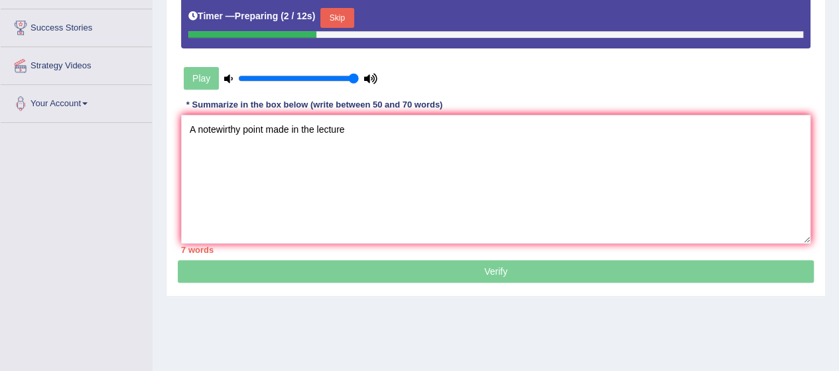
scroll to position [245, 0]
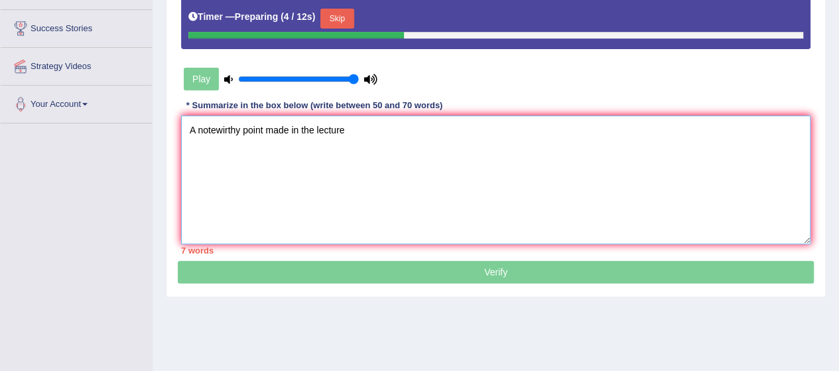
click at [357, 125] on textarea "A notewirthy point made in the lecture" at bounding box center [496, 179] width 630 height 129
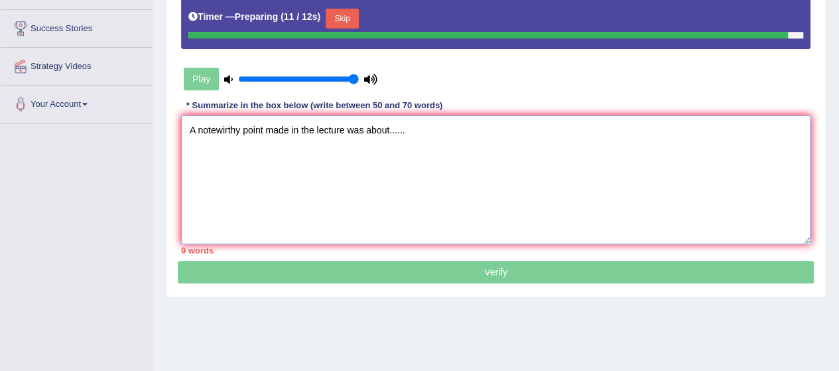
click at [223, 127] on textarea "A notewirthy point made in the lecture was about......" at bounding box center [496, 179] width 630 height 129
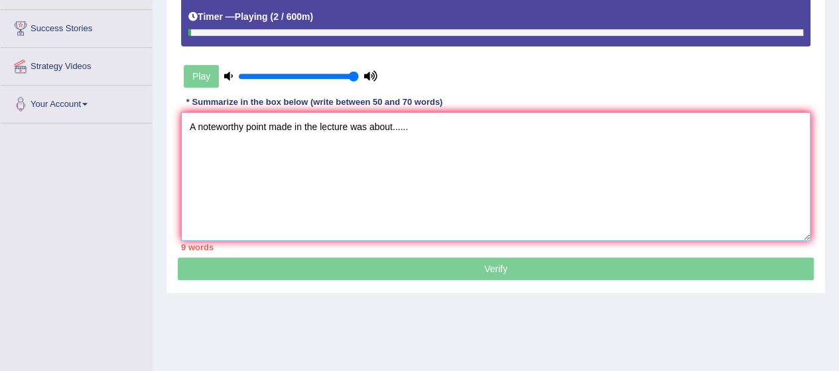
click at [190, 123] on textarea "A noteworthy point made in the lecture was about......" at bounding box center [496, 176] width 630 height 129
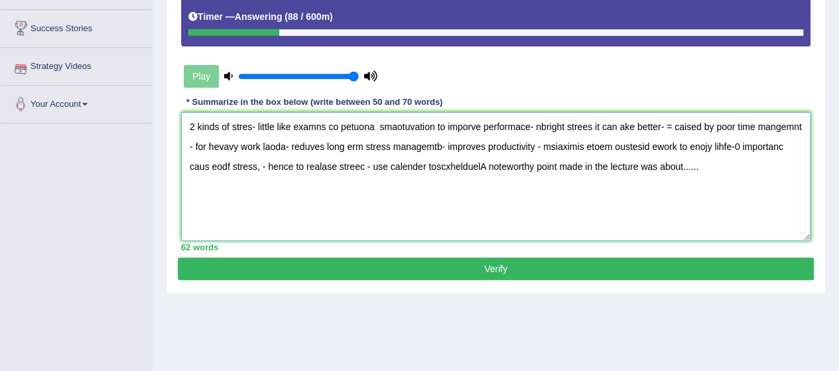
click at [525, 164] on textarea "2 kinds of stres- little like examns co petuona smaotuvation to imporve perform…" at bounding box center [496, 176] width 630 height 129
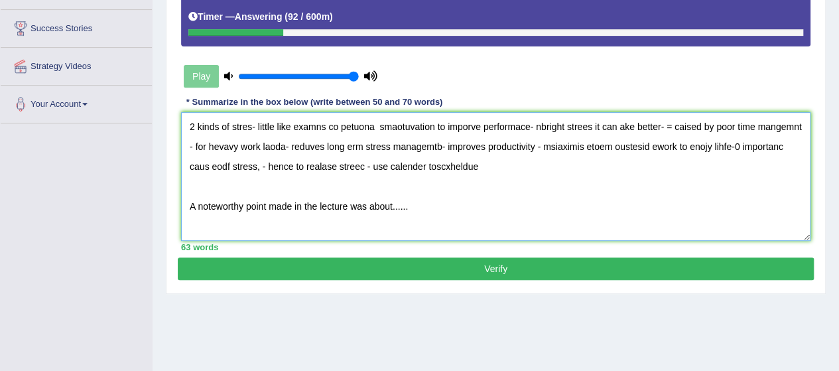
click at [411, 207] on textarea "2 kinds of stres- little like examns co petuona smaotuvation to imporve perform…" at bounding box center [496, 176] width 630 height 129
click at [514, 208] on textarea "2 kinds of stres- little like examns co petuona smaotuvation to imporve perform…" at bounding box center [496, 176] width 630 height 129
click at [558, 206] on textarea "2 kinds of stres- little like examns co petuona smaotuvation to imporve perform…" at bounding box center [496, 176] width 630 height 129
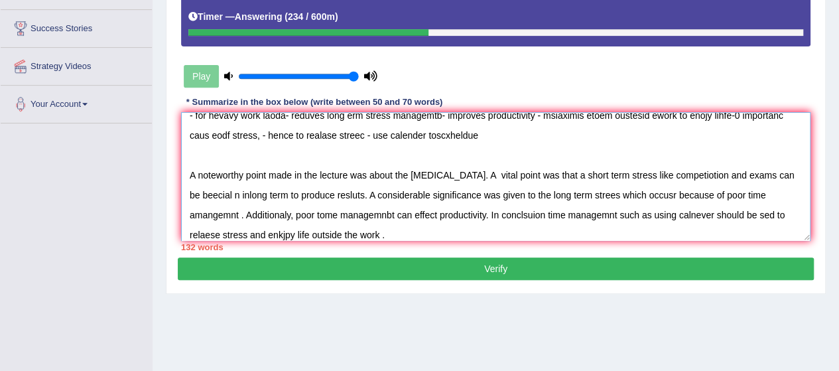
scroll to position [0, 0]
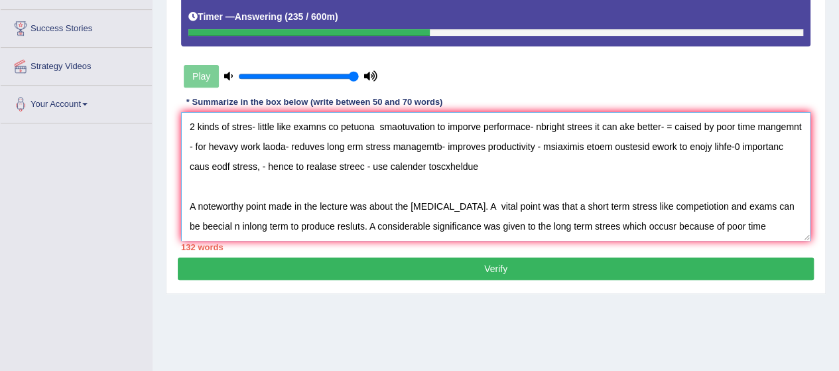
drag, startPoint x: 527, startPoint y: 128, endPoint x: 165, endPoint y: 111, distance: 362.8
click at [165, 111] on div "Home Practice Listening: Summarize Spoken Text Stress « Prev Next » Report Ques…" at bounding box center [496, 87] width 687 height 664
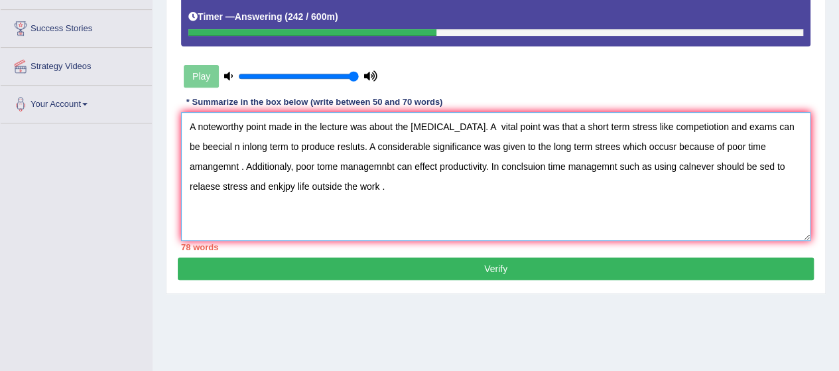
click at [496, 125] on textarea "A noteworthy point made in the lecture was about the [MEDICAL_DATA]. A vital po…" at bounding box center [496, 176] width 630 height 129
click at [212, 141] on textarea "A noteworthy point made in the lecture was about the [MEDICAL_DATA]. A vital po…" at bounding box center [496, 176] width 630 height 129
click at [355, 145] on textarea "A noteworthy point made in the lecture was about the [MEDICAL_DATA]. A vital po…" at bounding box center [496, 176] width 630 height 129
click at [617, 143] on textarea "A noteworthy point made in the lecture was about the [MEDICAL_DATA]. A vital po…" at bounding box center [496, 176] width 630 height 129
click at [190, 162] on textarea "A noteworthy point made in the lecture was about the [MEDICAL_DATA]. A vital po…" at bounding box center [496, 176] width 630 height 129
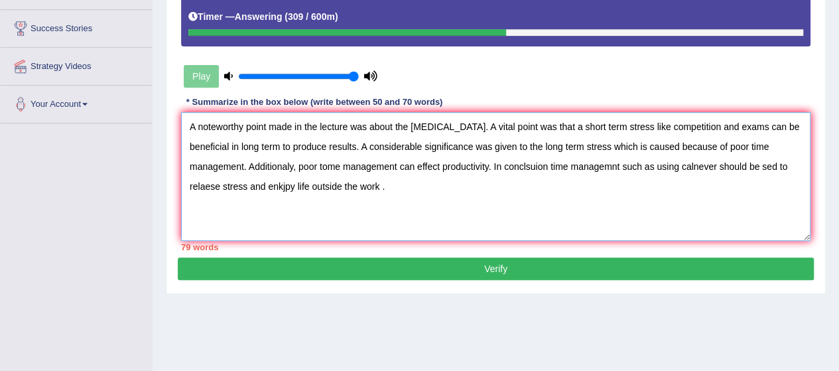
drag, startPoint x: 244, startPoint y: 163, endPoint x: 395, endPoint y: 168, distance: 150.7
click at [395, 168] on textarea "A noteworthy point made in the lecture was about the [MEDICAL_DATA]. A vital po…" at bounding box center [496, 176] width 630 height 129
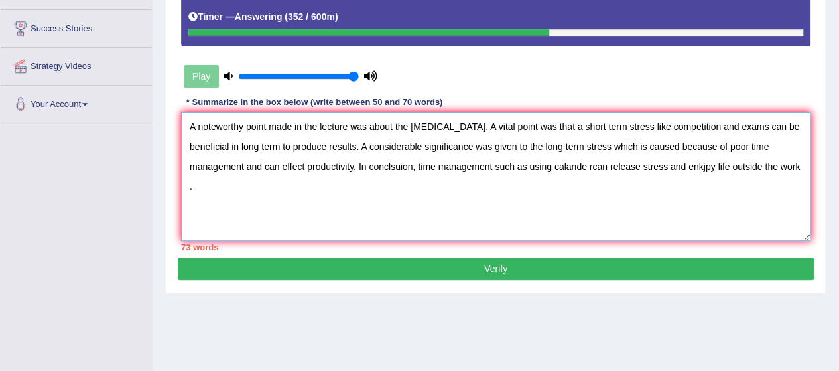
click at [685, 165] on textarea "A noteworthy point made in the lecture was about the stress management. A vital…" at bounding box center [496, 176] width 630 height 129
click at [729, 125] on textarea "A noteworthy point made in the lecture was about the stress management. A vital…" at bounding box center [496, 176] width 630 height 129
drag, startPoint x: 681, startPoint y: 125, endPoint x: 745, endPoint y: 127, distance: 63.7
click at [745, 127] on textarea "A noteworthy point made in the lecture was about the stress management. A vital…" at bounding box center [496, 176] width 630 height 129
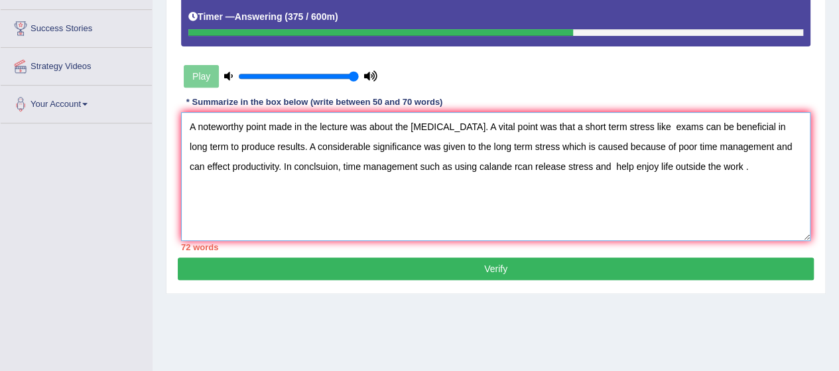
drag, startPoint x: 188, startPoint y: 145, endPoint x: 228, endPoint y: 148, distance: 40.0
click at [228, 148] on textarea "A noteworthy point made in the lecture was about the stress management. A vital…" at bounding box center [496, 176] width 630 height 129
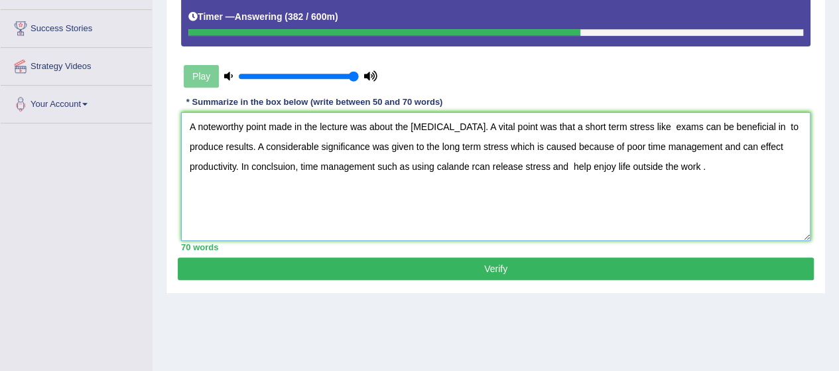
click at [279, 164] on textarea "A noteworthy point made in the lecture was about the stress management. A vital…" at bounding box center [496, 176] width 630 height 129
click at [465, 165] on textarea "A noteworthy point made in the lecture was about the stress management. A vital…" at bounding box center [496, 176] width 630 height 129
click at [571, 163] on textarea "A noteworthy point made in the lecture was about the stress management. A vital…" at bounding box center [496, 176] width 630 height 129
type textarea "A noteworthy point made in the lecture was about the stress management. A vital…"
click at [519, 263] on button "Verify" at bounding box center [496, 268] width 636 height 23
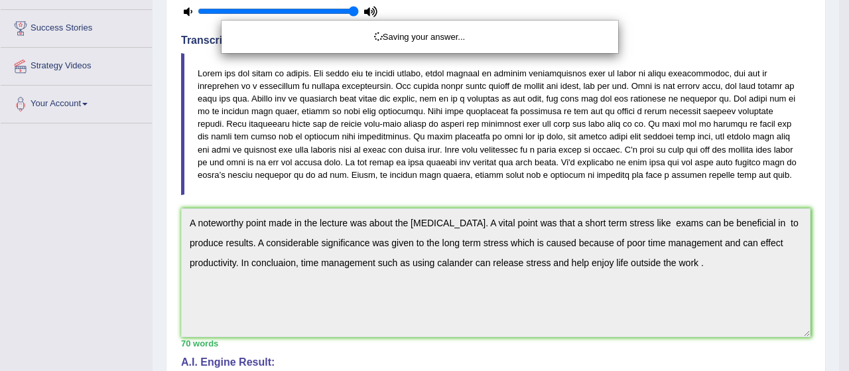
click at [839, 220] on div "Saving your answer..." at bounding box center [424, 185] width 849 height 371
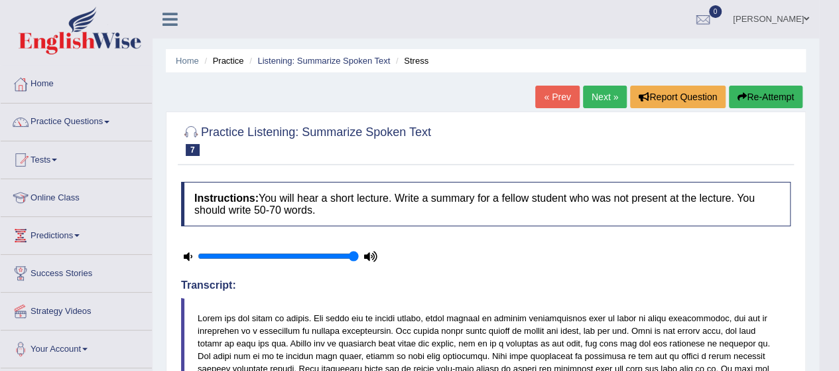
click at [609, 94] on link "Next »" at bounding box center [605, 97] width 44 height 23
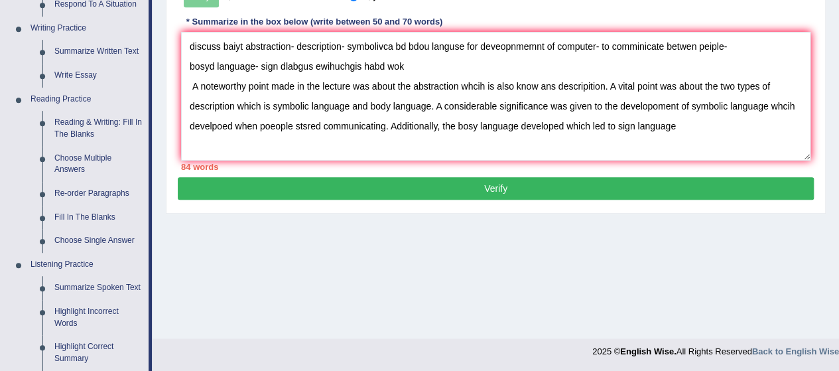
click at [473, 124] on textarea "discuss baiyt abstraction- description- symbolivca bd bdou languse for deveopnm…" at bounding box center [496, 96] width 630 height 129
click at [678, 121] on textarea "discuss baiyt abstraction- description- symbolivca bd bdou languse for deveopnm…" at bounding box center [496, 96] width 630 height 129
drag, startPoint x: 185, startPoint y: 36, endPoint x: 420, endPoint y: 68, distance: 237.1
click at [420, 68] on textarea "discuss baiyt abstraction- description- symbolivca bd bdou languse for deveopnm…" at bounding box center [496, 96] width 630 height 129
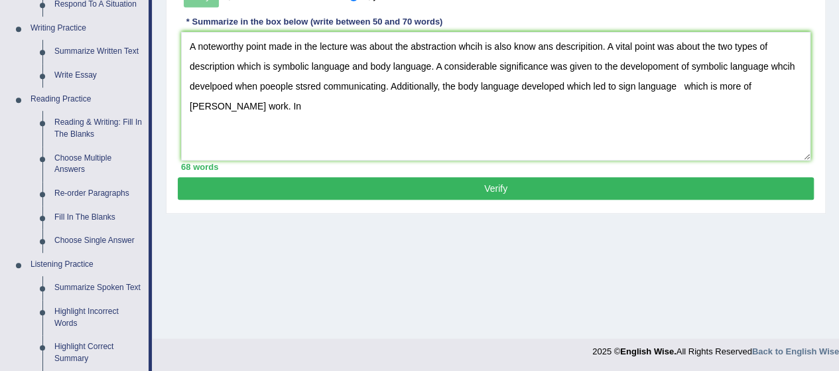
click at [190, 67] on textarea "A noteworthy point made in the lecture was about the abstraction whcih is also …" at bounding box center [496, 96] width 630 height 129
click at [474, 43] on textarea "A noteworthy point made in the lecture was about the abstraction whcih is also …" at bounding box center [496, 96] width 630 height 129
click at [585, 47] on textarea "A noteworthy point made in the lecture was about the abstraction which is also …" at bounding box center [496, 96] width 630 height 129
click at [230, 66] on textarea "A noteworthy point made in the lecture was about the abstraction which is also …" at bounding box center [496, 96] width 630 height 129
click at [785, 64] on textarea "A noteworthy point made in the lecture was about the abstraction which is also …" at bounding box center [496, 96] width 630 height 129
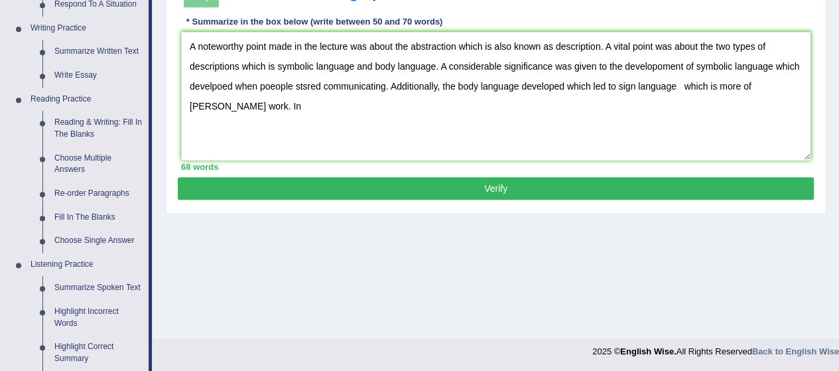
click at [305, 84] on textarea "A noteworthy point made in the lecture was about the abstraction which is also …" at bounding box center [496, 96] width 630 height 129
click at [442, 80] on textarea "A noteworthy point made in the lecture was about the abstraction which is also …" at bounding box center [496, 96] width 630 height 129
click at [681, 80] on textarea "A noteworthy point made in the lecture was about the abstraction which is also …" at bounding box center [496, 96] width 630 height 129
click at [770, 83] on textarea "A noteworthy point made in the lecture was about the abstraction which is also …" at bounding box center [496, 96] width 630 height 129
drag, startPoint x: 199, startPoint y: 106, endPoint x: 186, endPoint y: 105, distance: 13.3
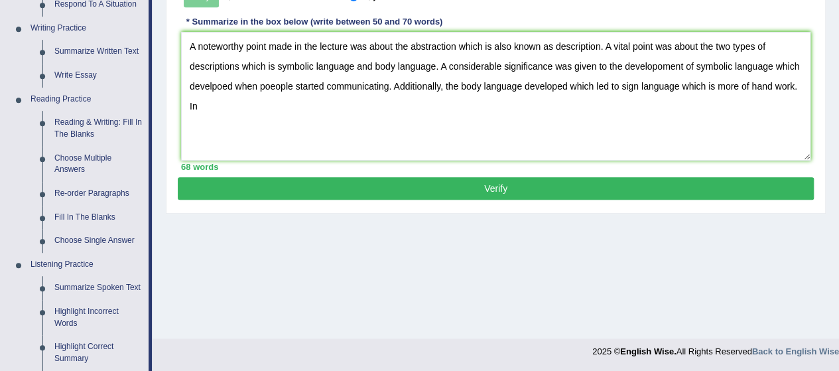
click at [186, 105] on textarea "A noteworthy point made in the lecture was about the abstraction which is also …" at bounding box center [496, 96] width 630 height 129
click at [439, 85] on textarea "A noteworthy point made in the lecture was about the abstraction which is also …" at bounding box center [496, 96] width 630 height 129
type textarea "A noteworthy point made in the lecture was about the abstraction which is also …"
click at [520, 182] on button "Verify" at bounding box center [496, 188] width 636 height 23
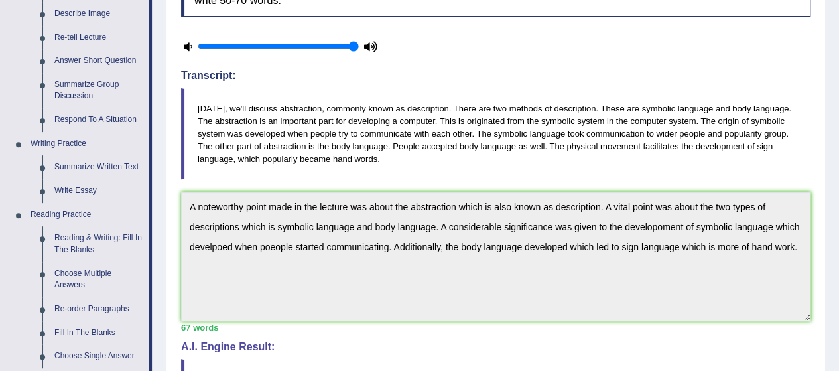
scroll to position [319, 0]
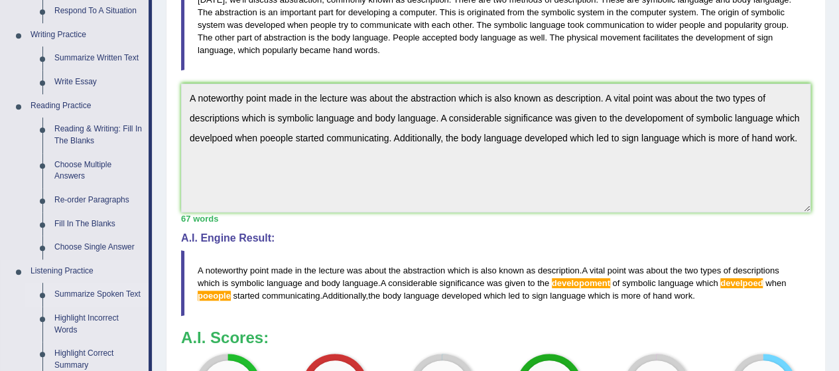
click at [94, 291] on link "Summarize Spoken Text" at bounding box center [98, 295] width 100 height 24
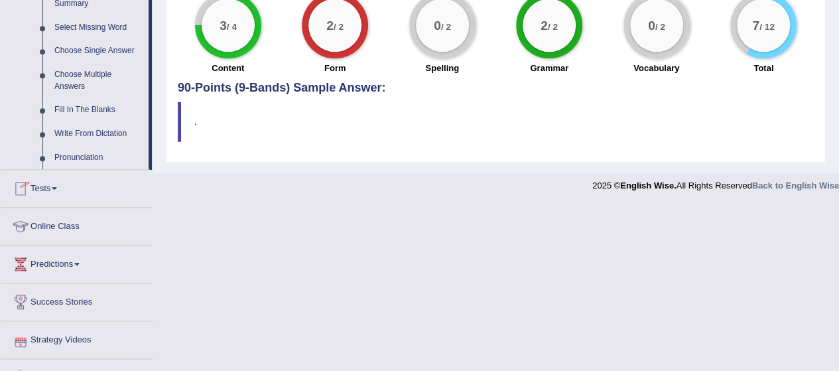
scroll to position [704, 0]
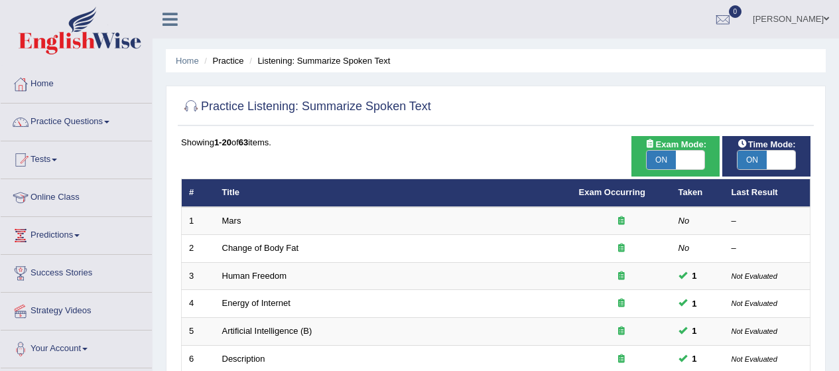
scroll to position [325, 0]
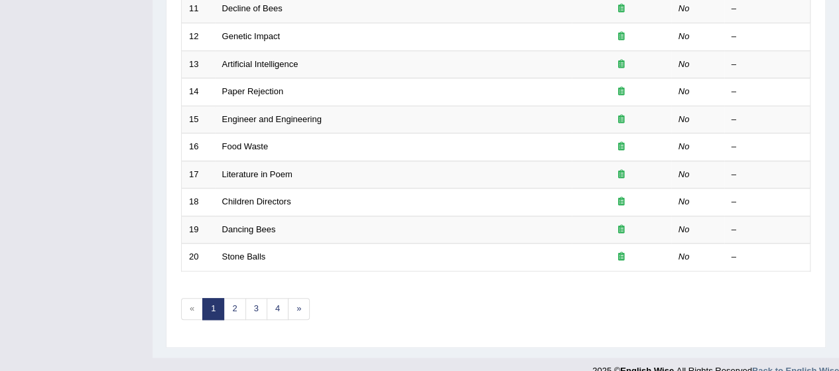
scroll to position [501, 0]
